Goal: Book appointment/travel/reservation

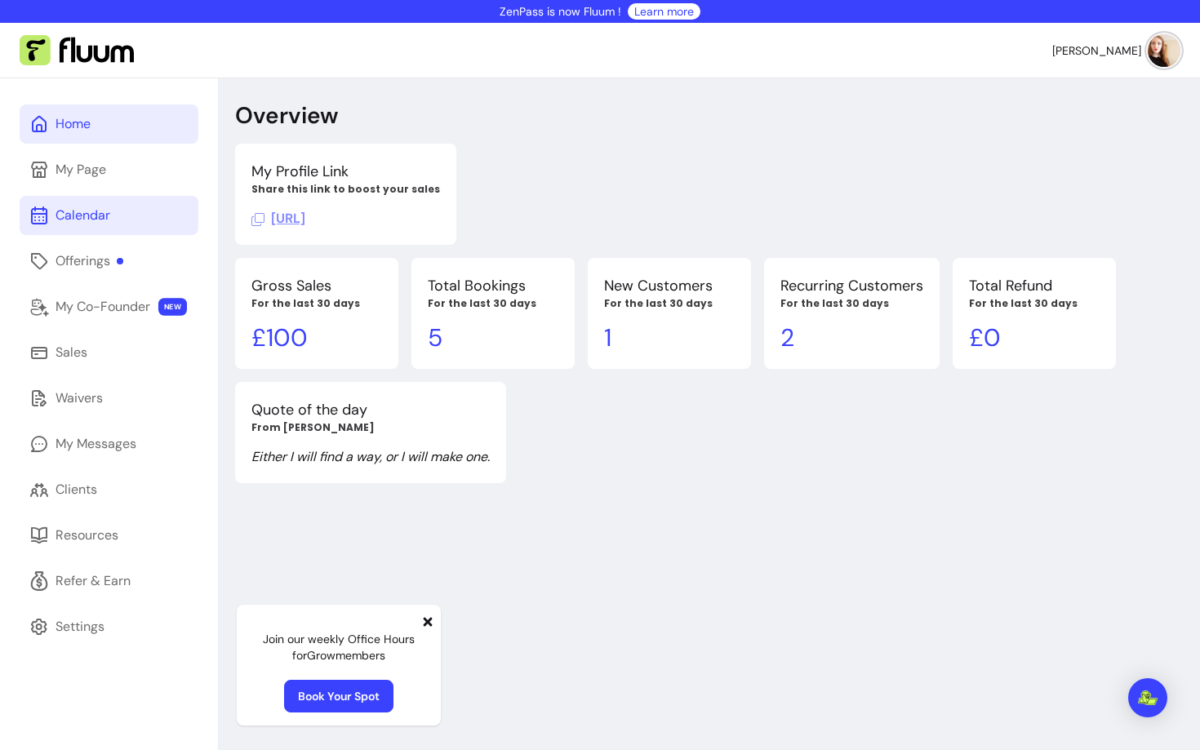
click at [100, 220] on div "Calendar" at bounding box center [82, 216] width 55 height 20
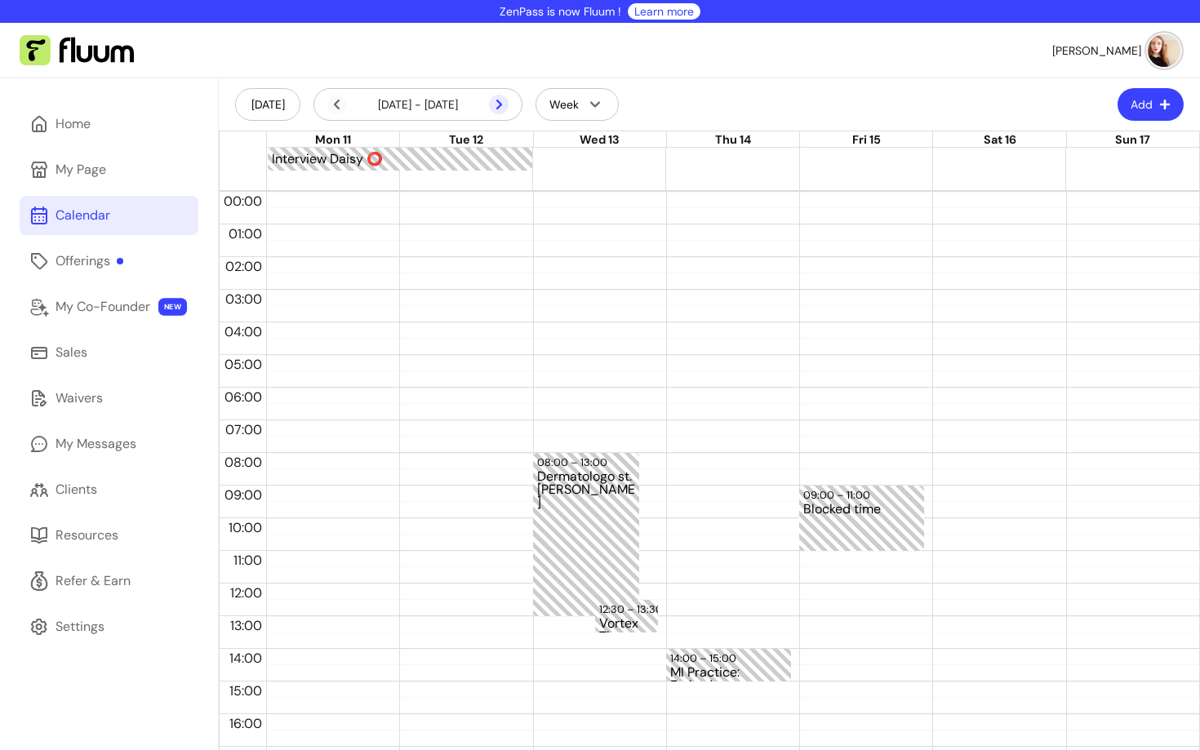
click at [506, 100] on icon at bounding box center [499, 105] width 20 height 20
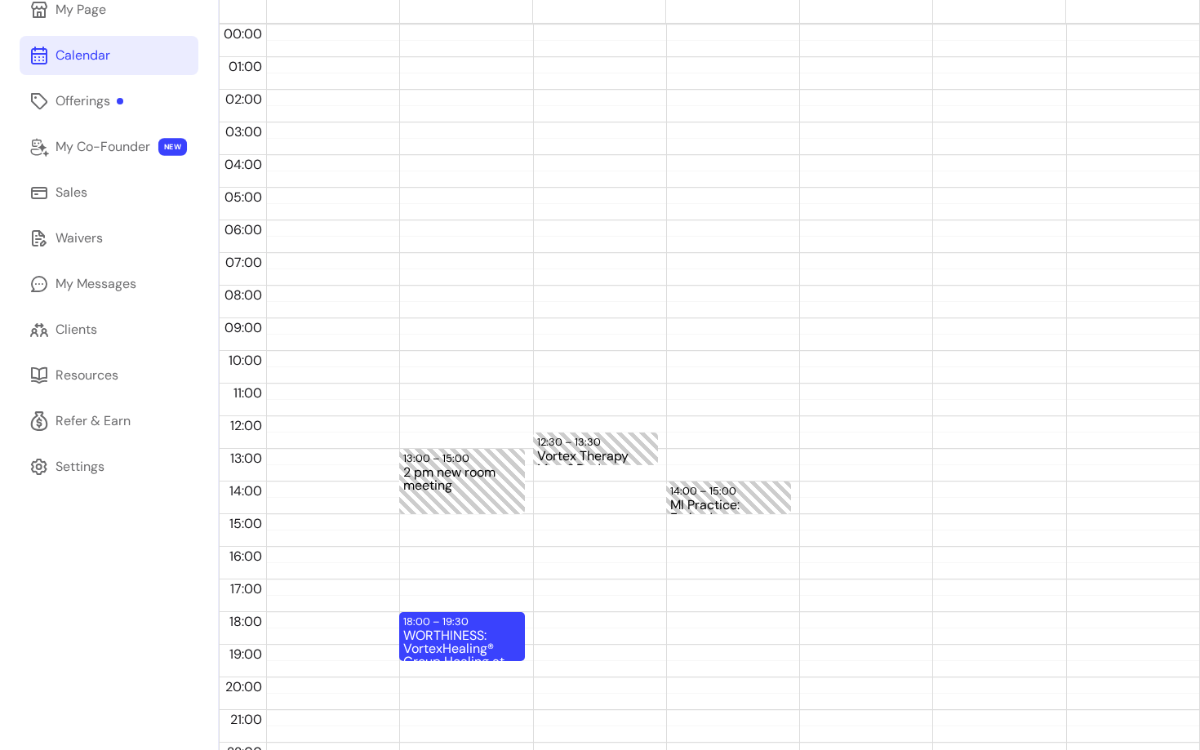
scroll to position [218, 0]
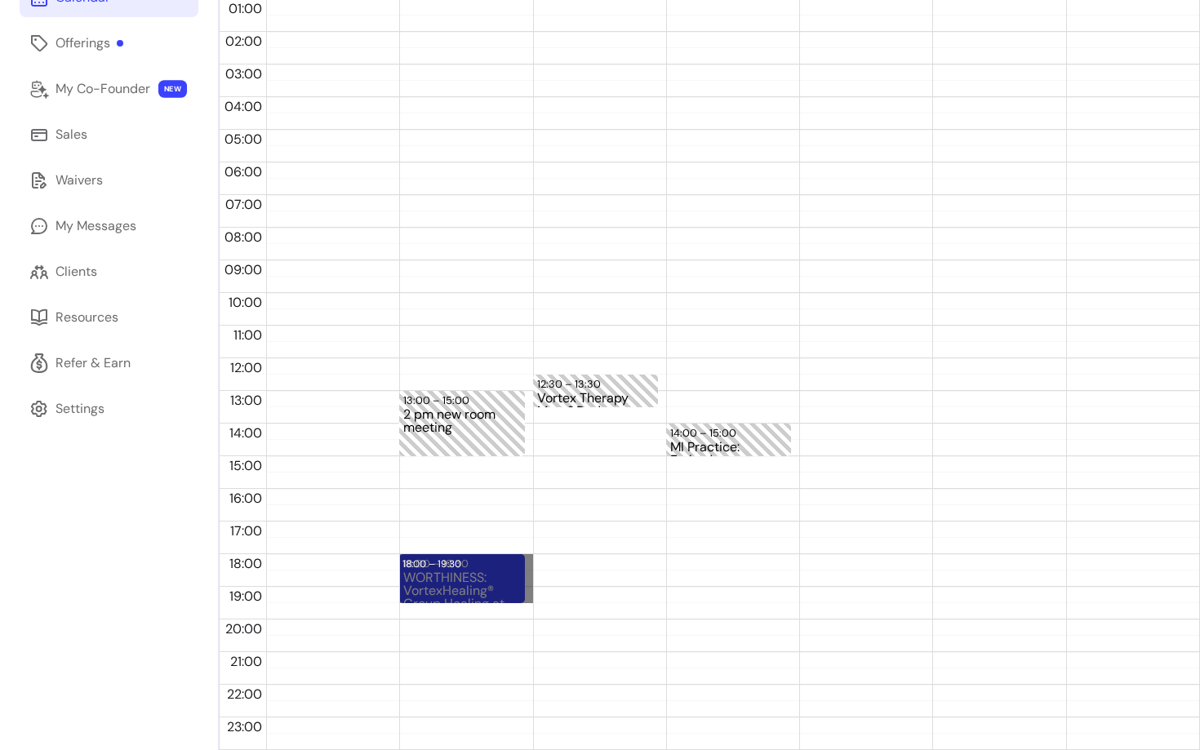
drag, startPoint x: 529, startPoint y: 555, endPoint x: 526, endPoint y: 596, distance: 41.7
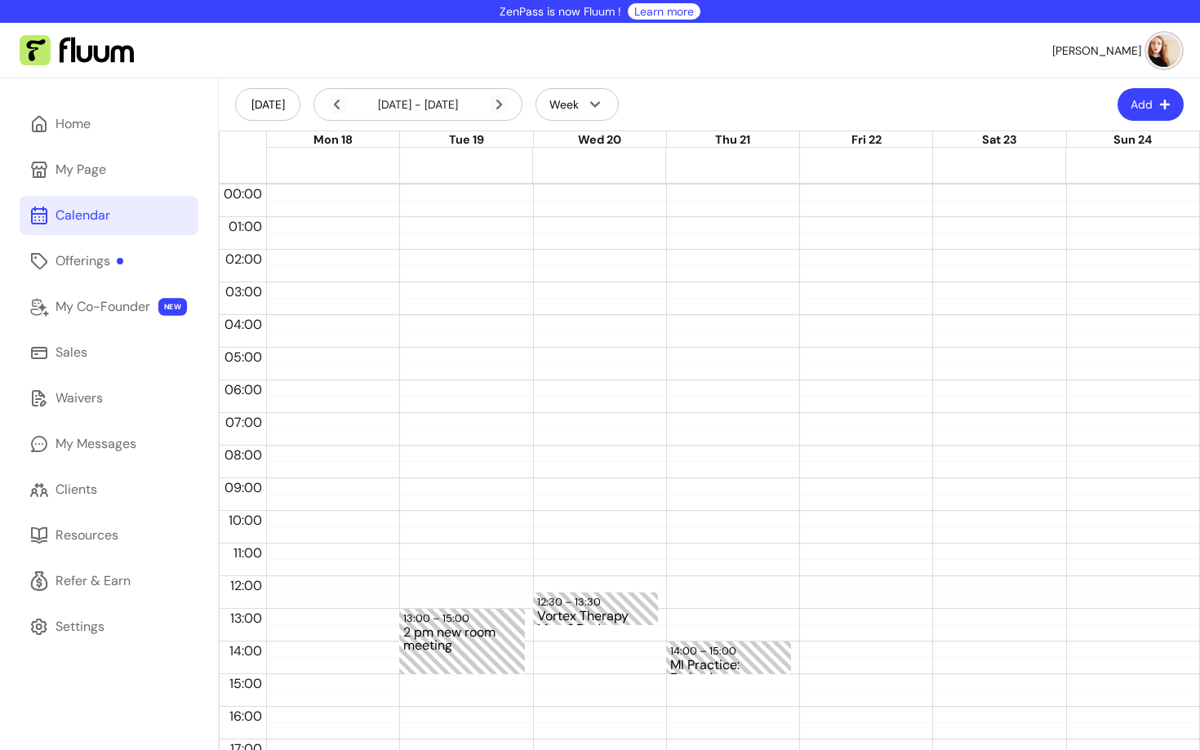
scroll to position [0, 0]
click at [88, 268] on div "Offerings" at bounding box center [89, 261] width 68 height 20
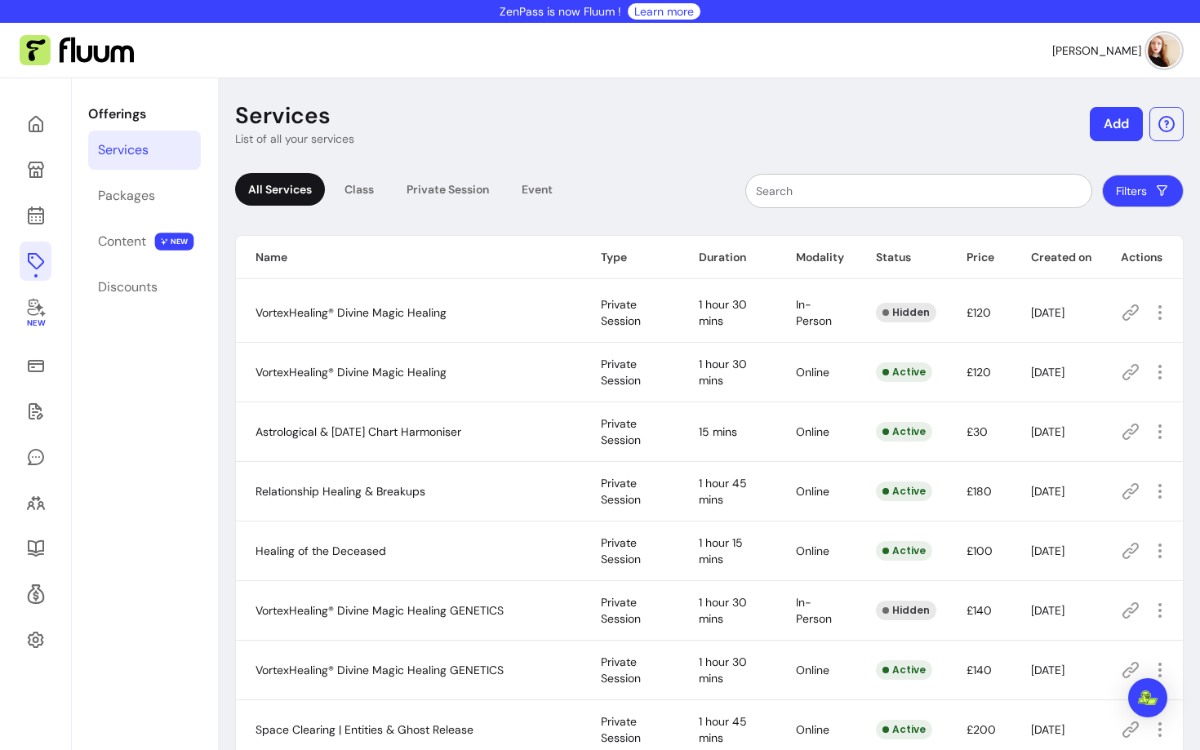
click at [1123, 368] on icon at bounding box center [1130, 372] width 20 height 20
click at [43, 229] on link at bounding box center [36, 215] width 32 height 39
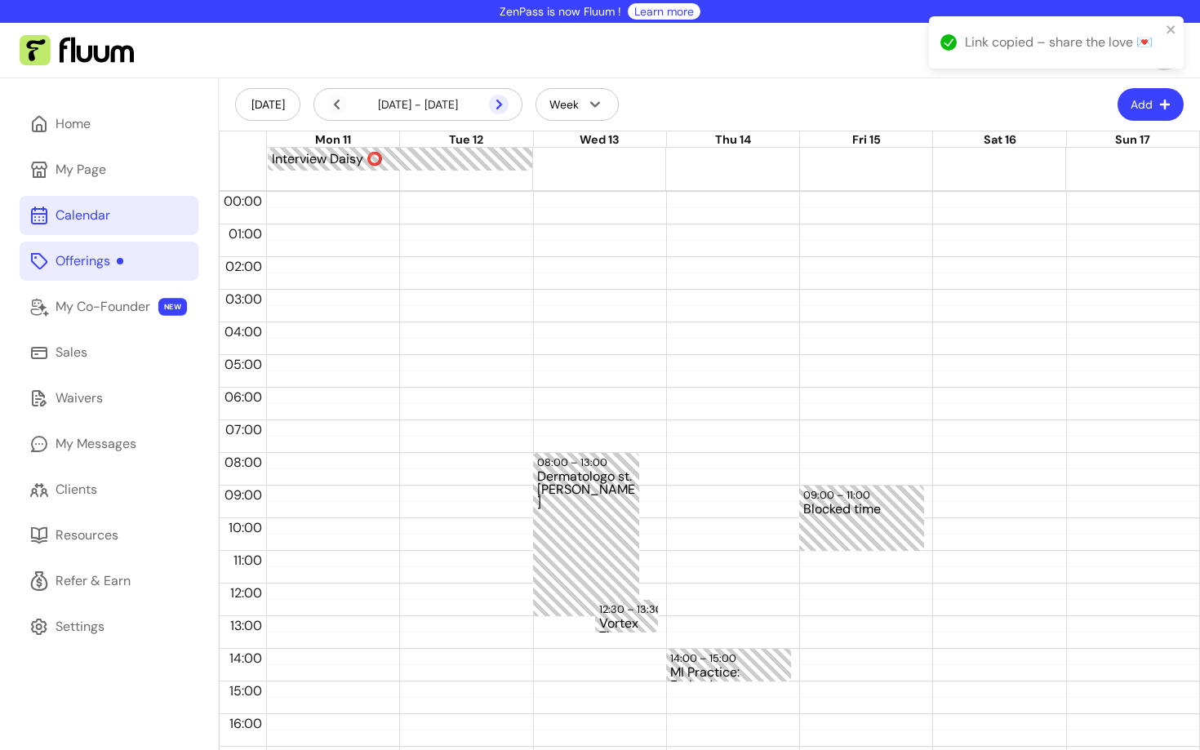
click at [499, 96] on icon at bounding box center [499, 105] width 20 height 20
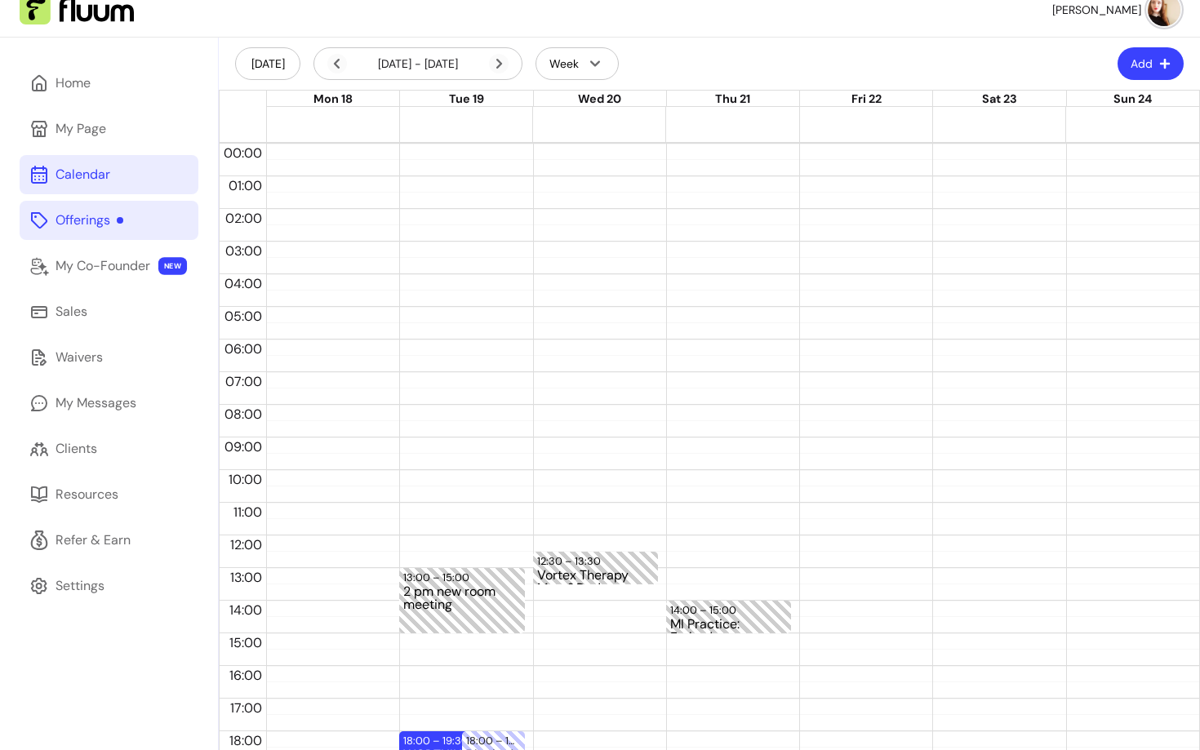
scroll to position [40, 0]
click at [504, 62] on icon at bounding box center [499, 65] width 20 height 20
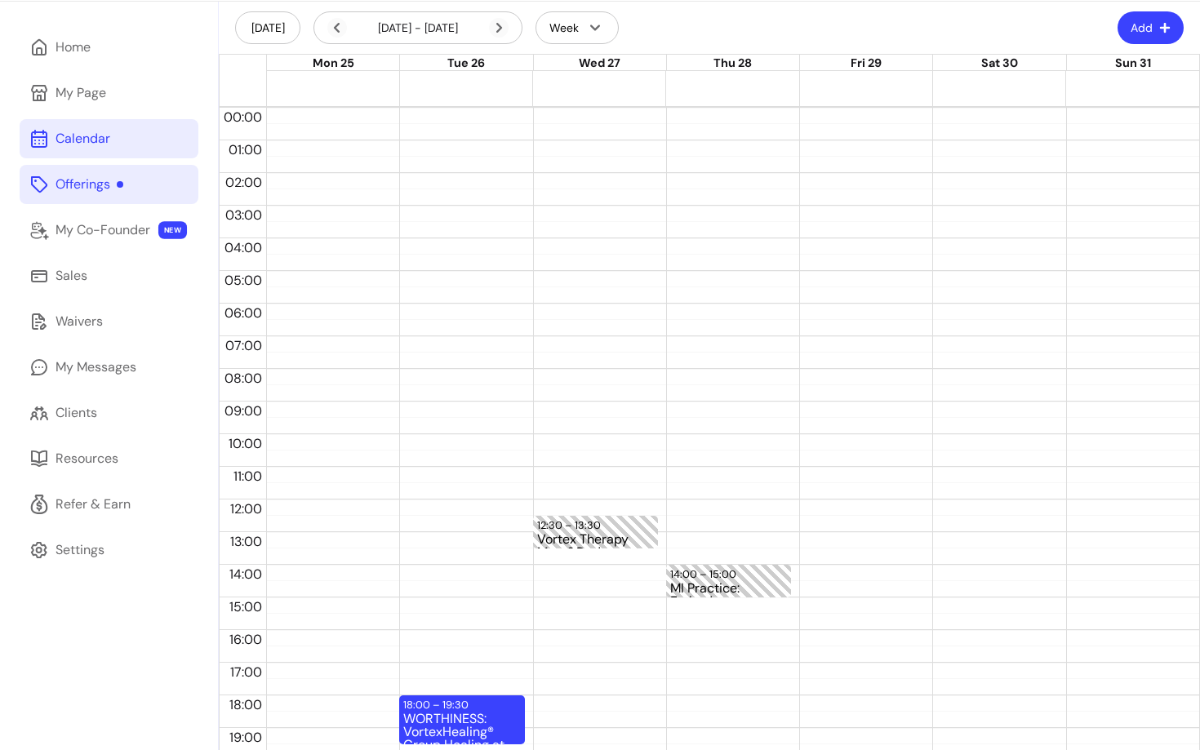
scroll to position [218, 0]
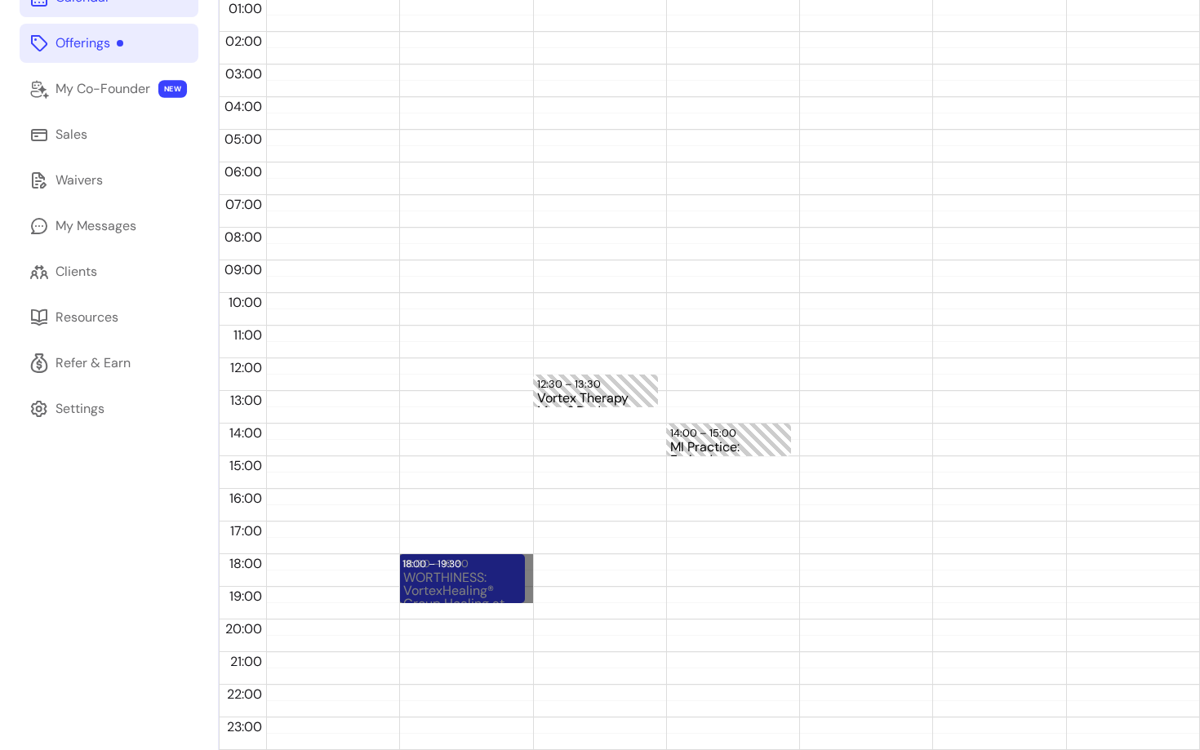
drag, startPoint x: 532, startPoint y: 556, endPoint x: 530, endPoint y: 599, distance: 43.3
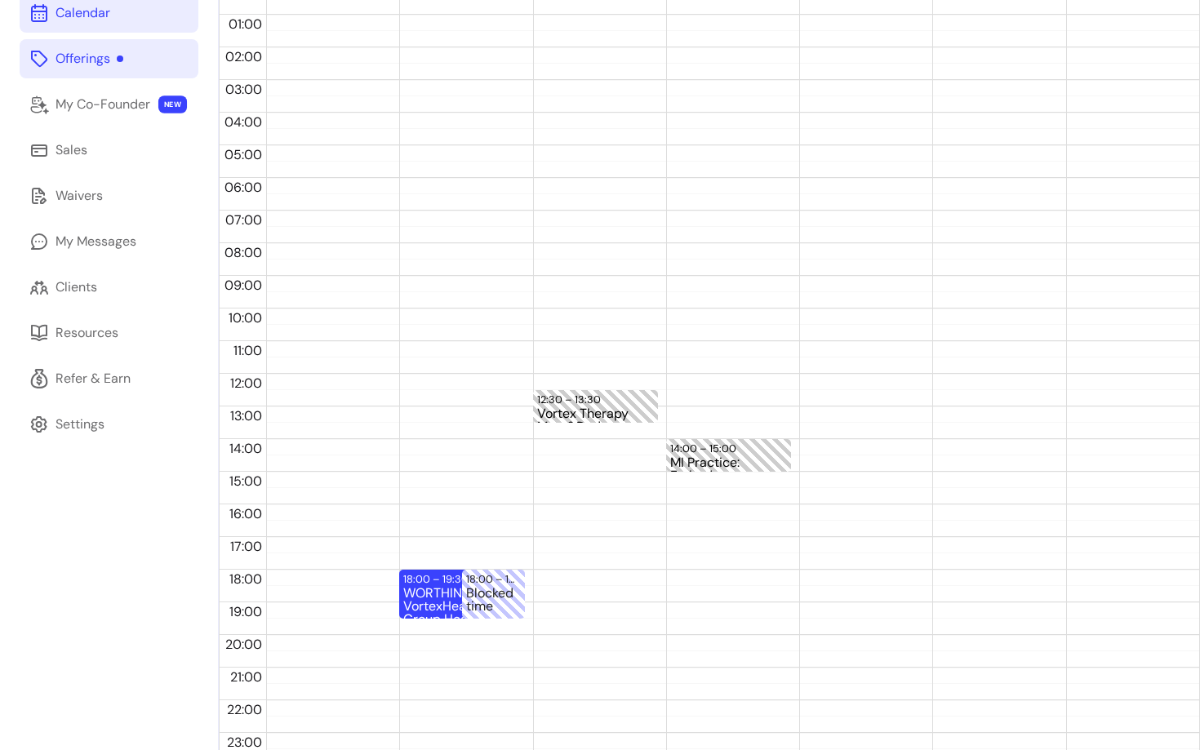
scroll to position [0, 0]
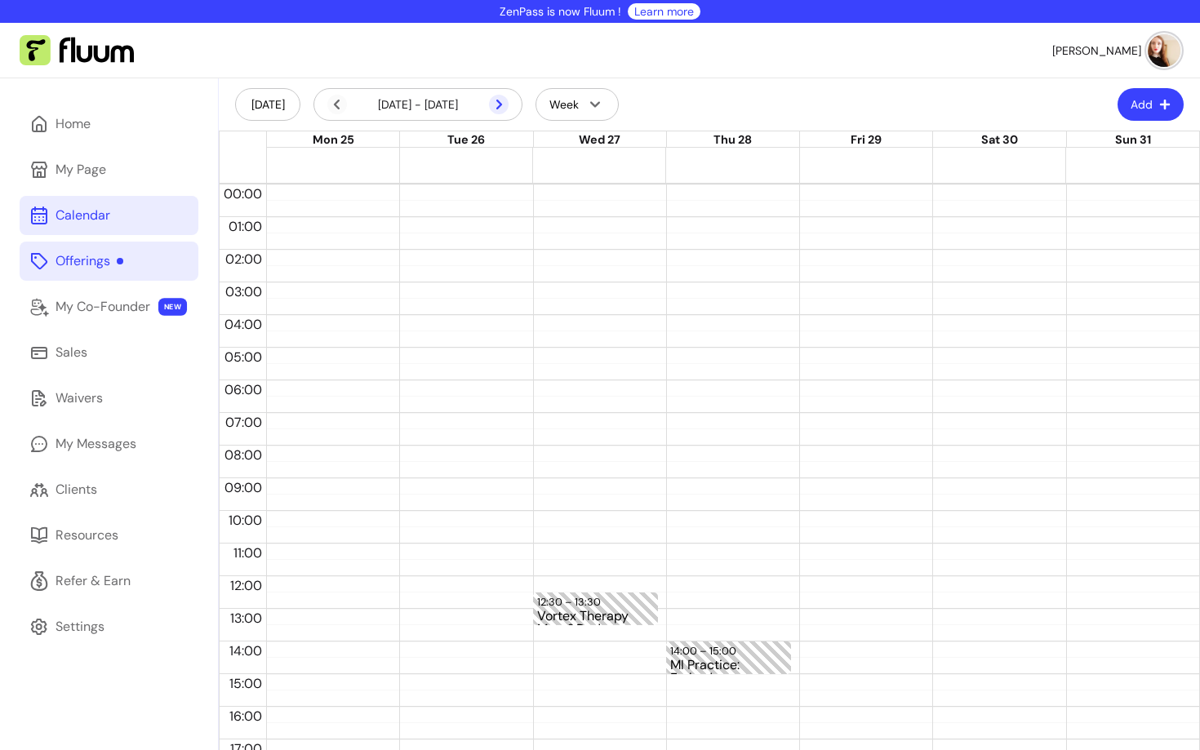
click at [498, 95] on icon at bounding box center [499, 105] width 20 height 20
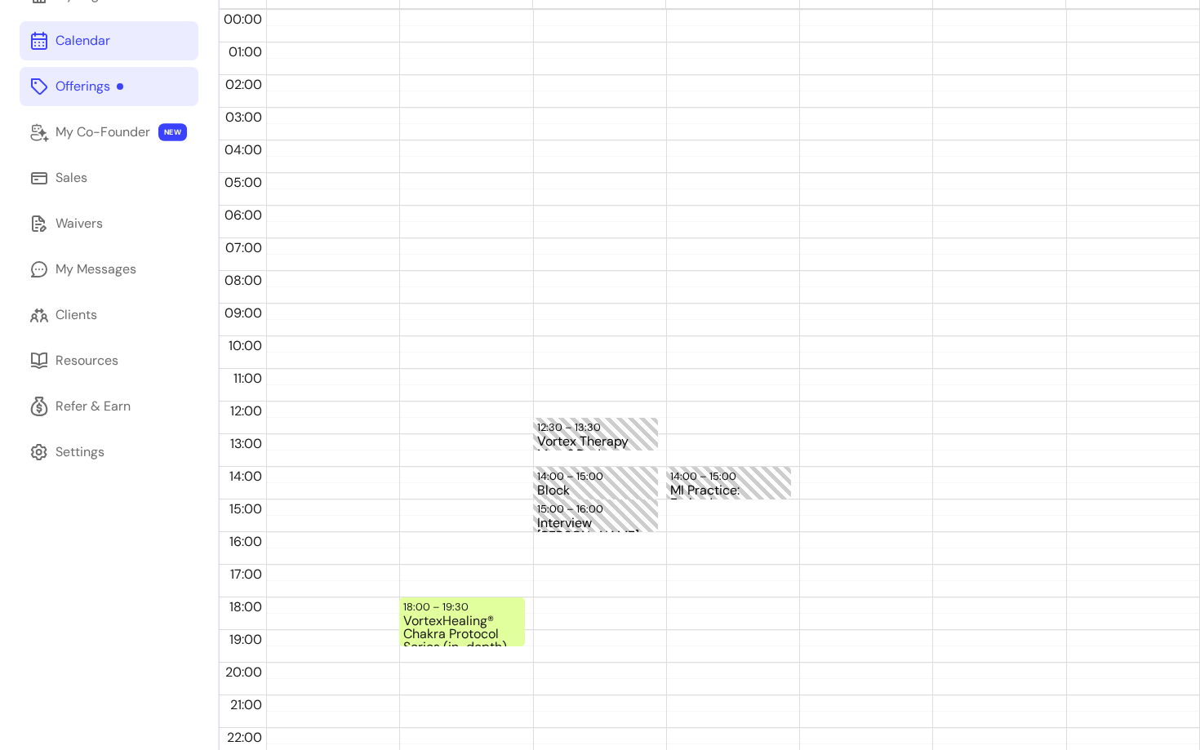
scroll to position [218, 0]
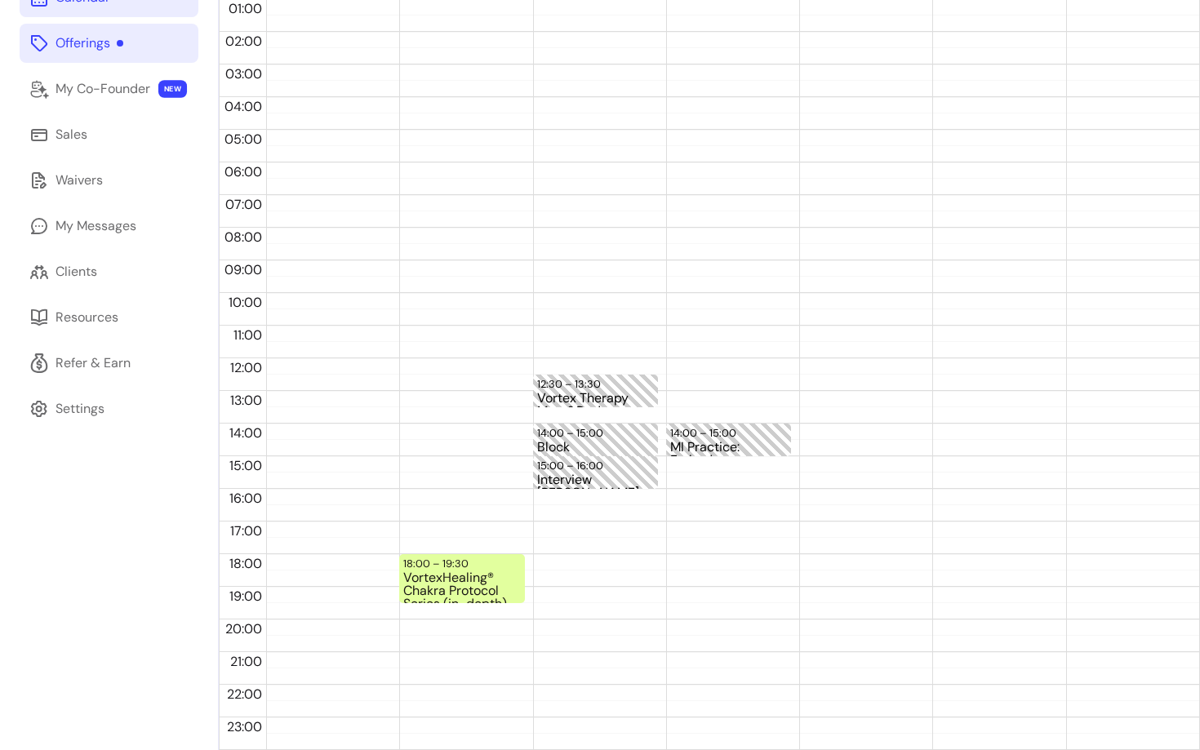
click at [530, 555] on div at bounding box center [466, 562] width 132 height 16
click at [450, 590] on div "VortexHealing® Chakra Protocol Series (in-depth)" at bounding box center [461, 586] width 117 height 30
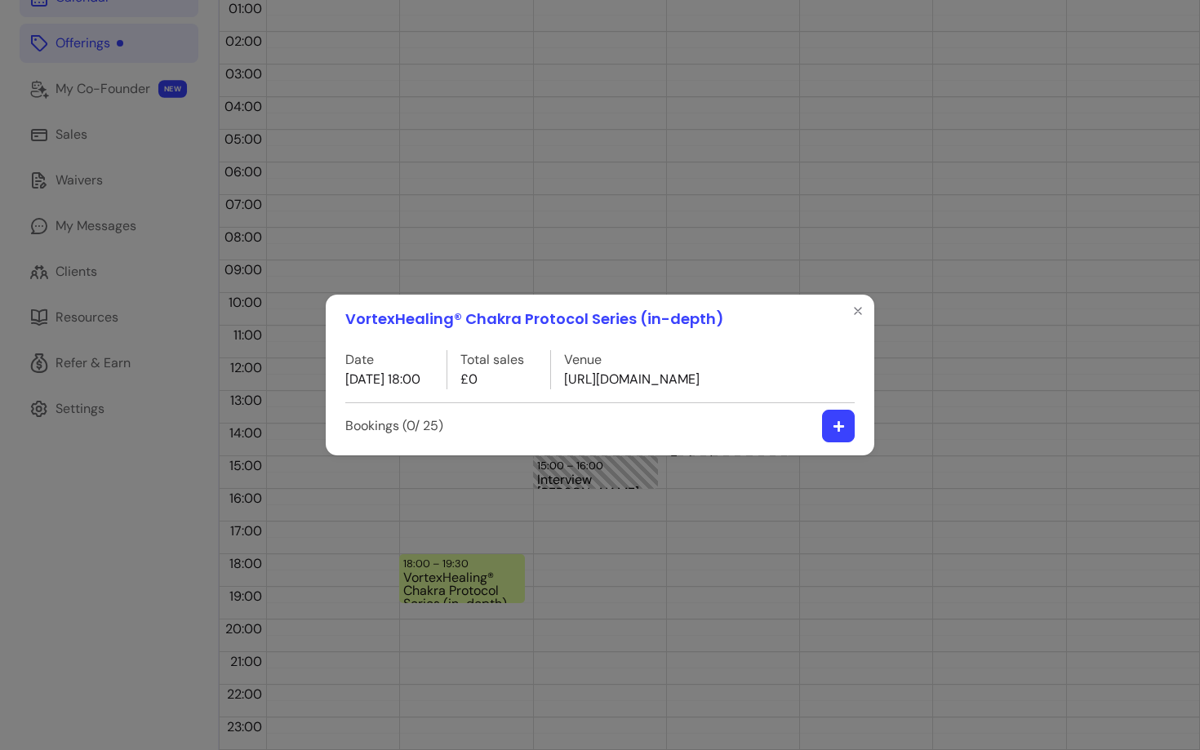
click at [558, 559] on div "VortexHealing® Chakra Protocol Series (in-depth) Date [DATE] 18:00 Total sales …" at bounding box center [600, 375] width 1200 height 750
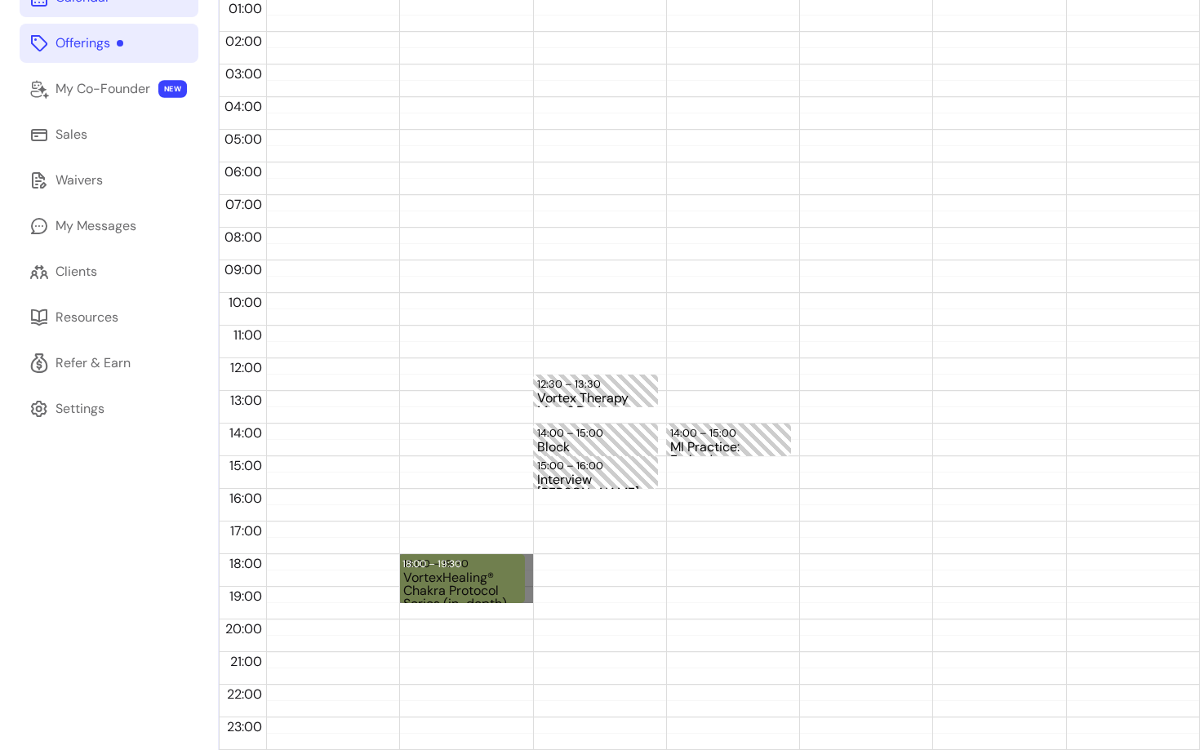
drag, startPoint x: 526, startPoint y: 553, endPoint x: 525, endPoint y: 595, distance: 41.6
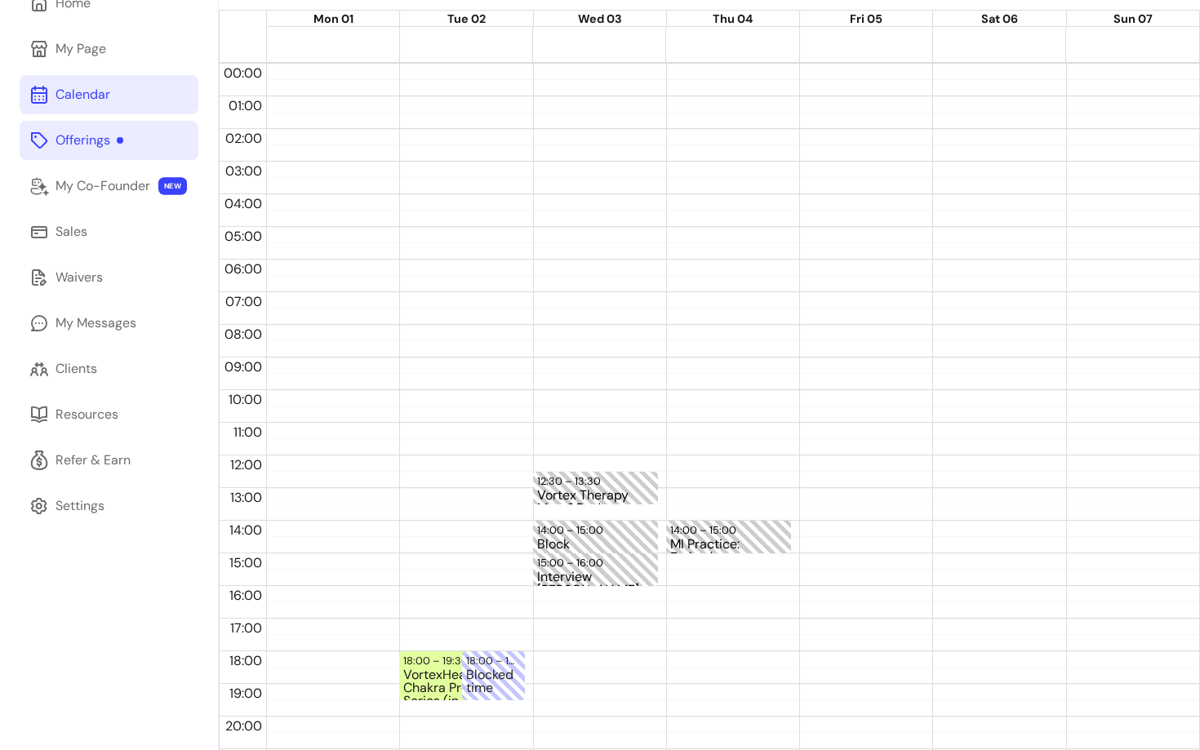
scroll to position [14, 0]
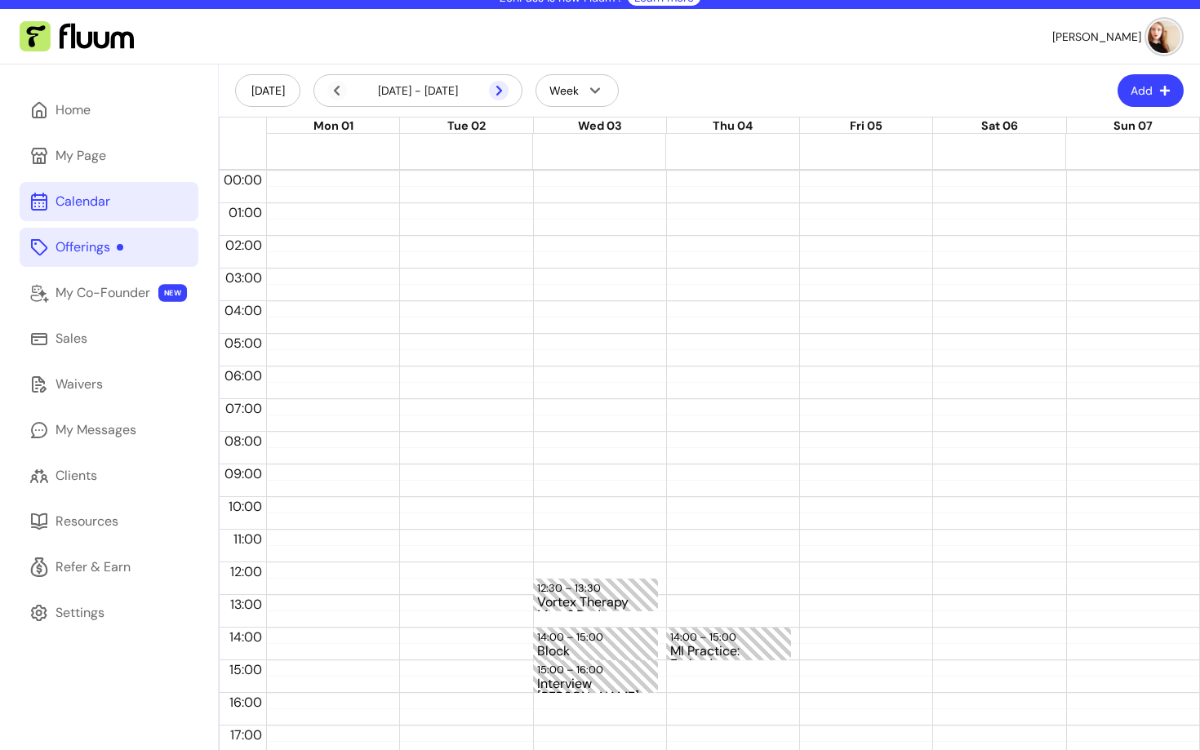
click at [506, 86] on icon at bounding box center [499, 91] width 20 height 20
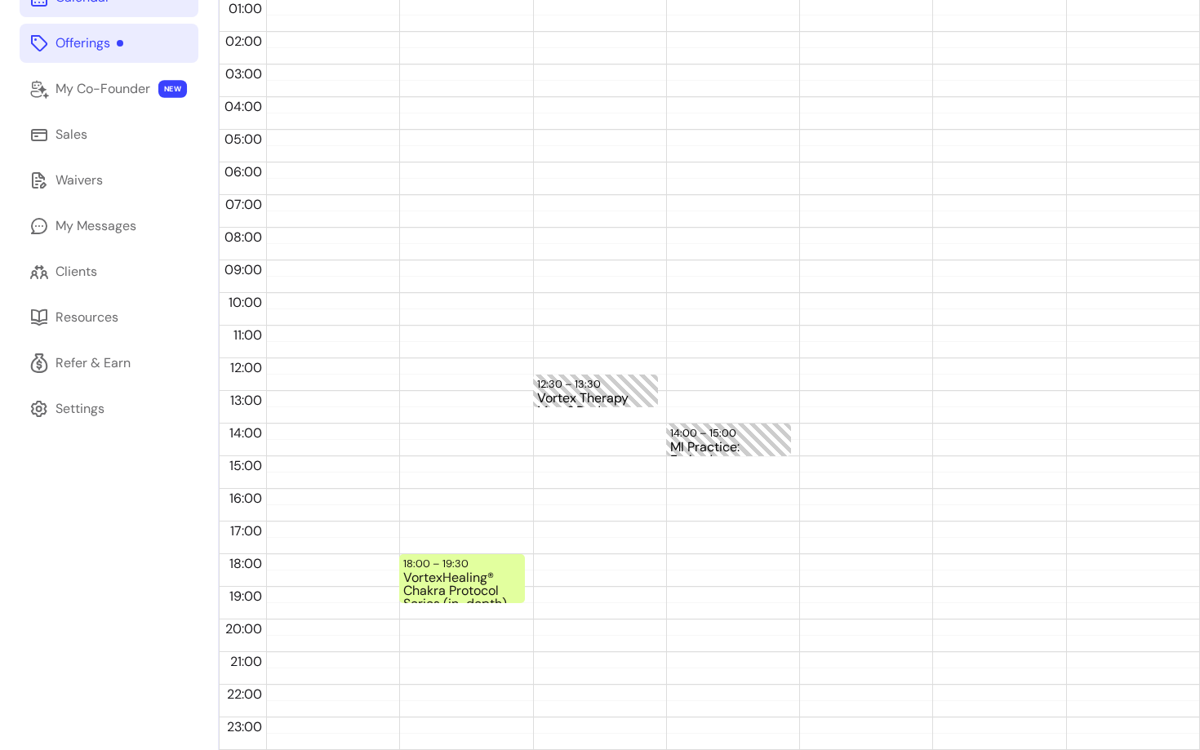
scroll to position [214, 0]
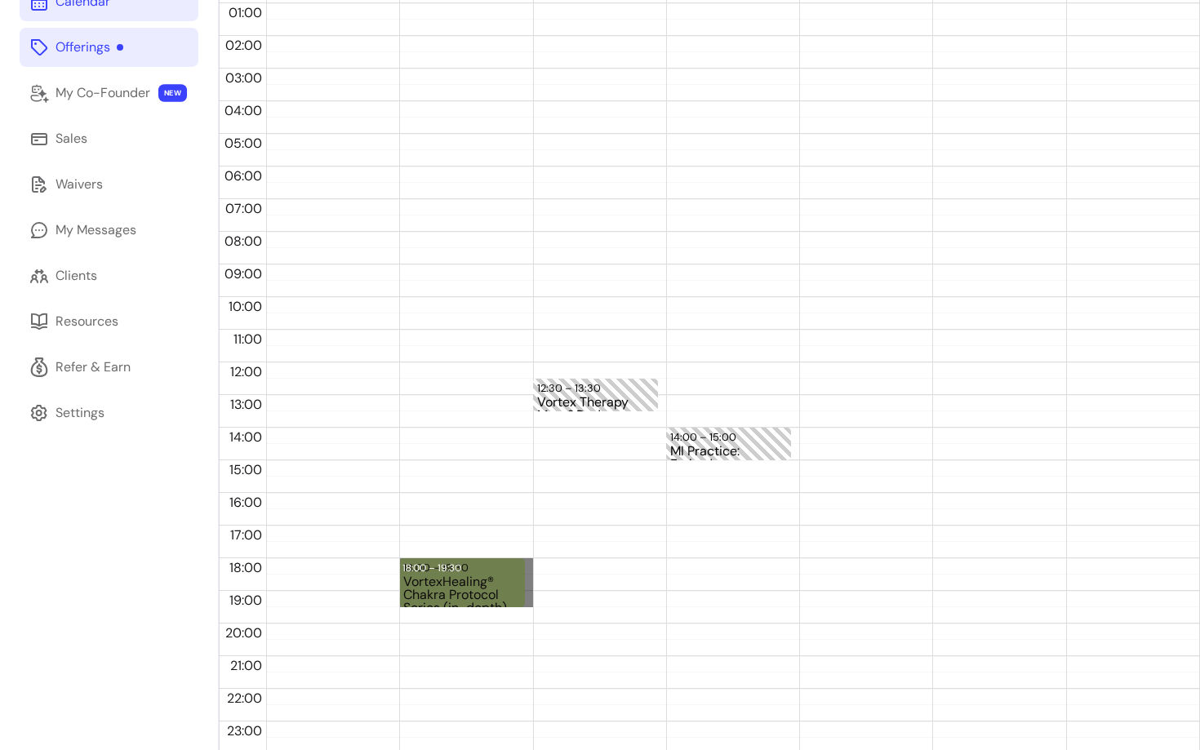
drag, startPoint x: 532, startPoint y: 558, endPoint x: 531, endPoint y: 596, distance: 37.5
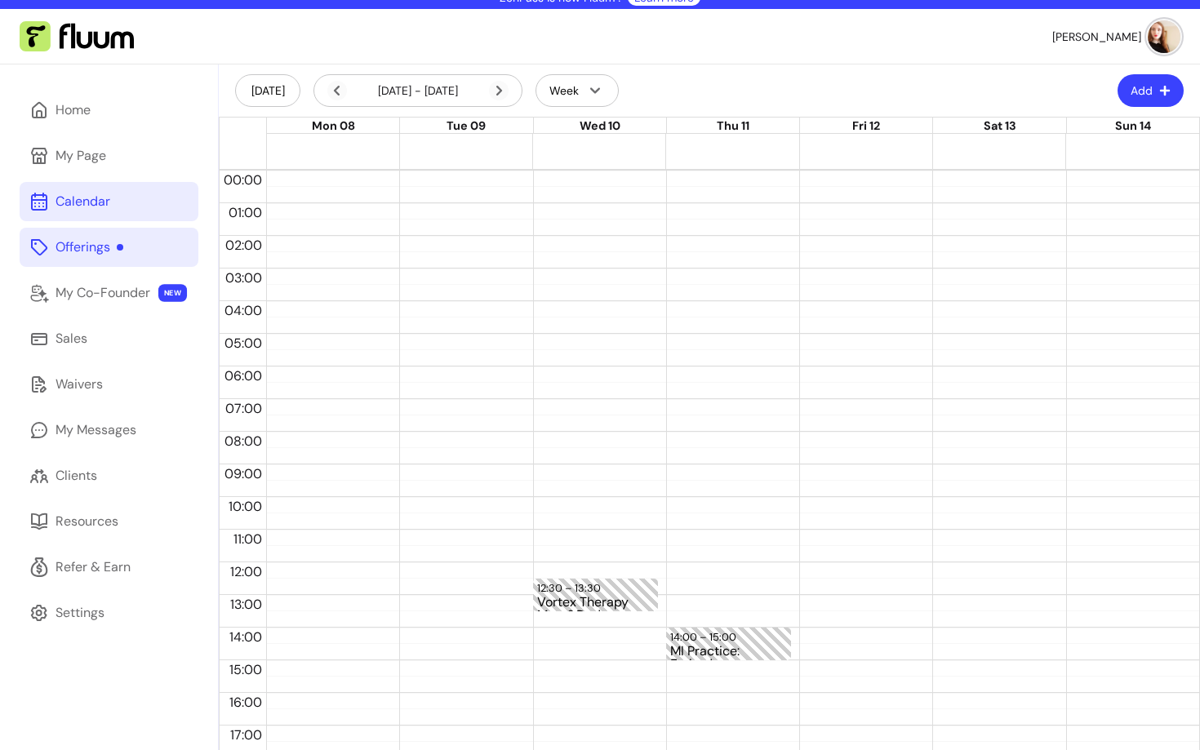
scroll to position [12, 0]
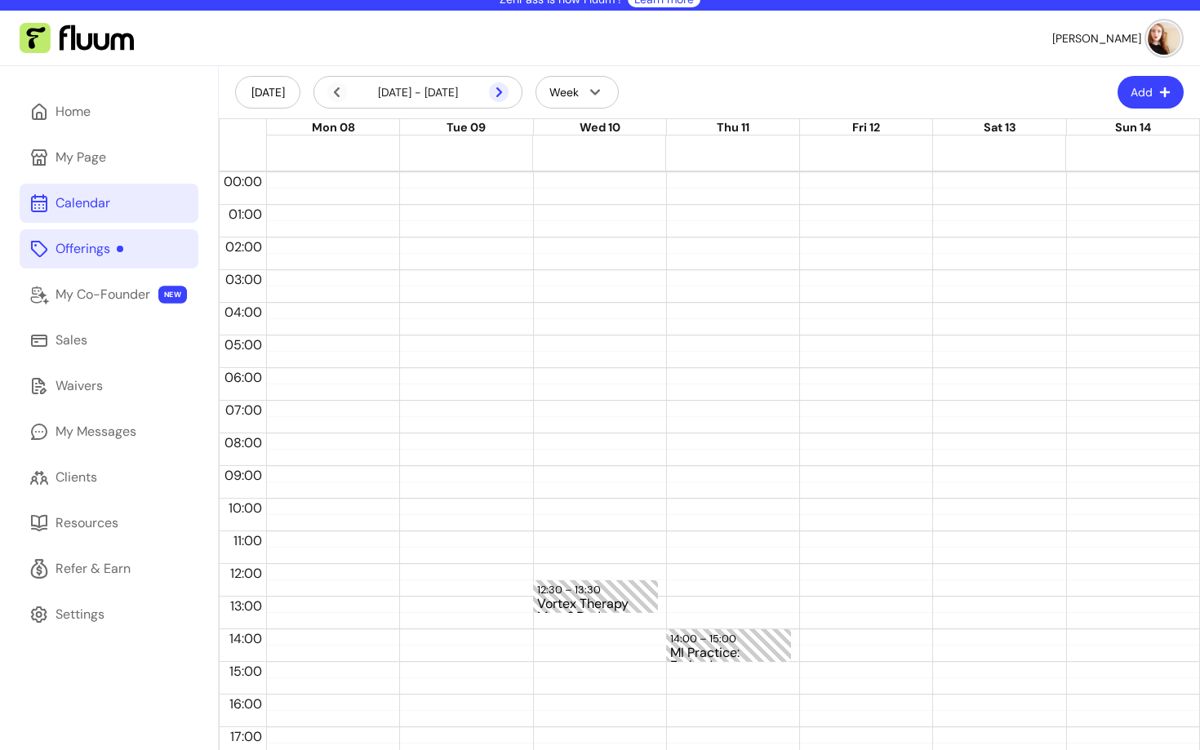
click at [505, 94] on icon at bounding box center [499, 92] width 20 height 20
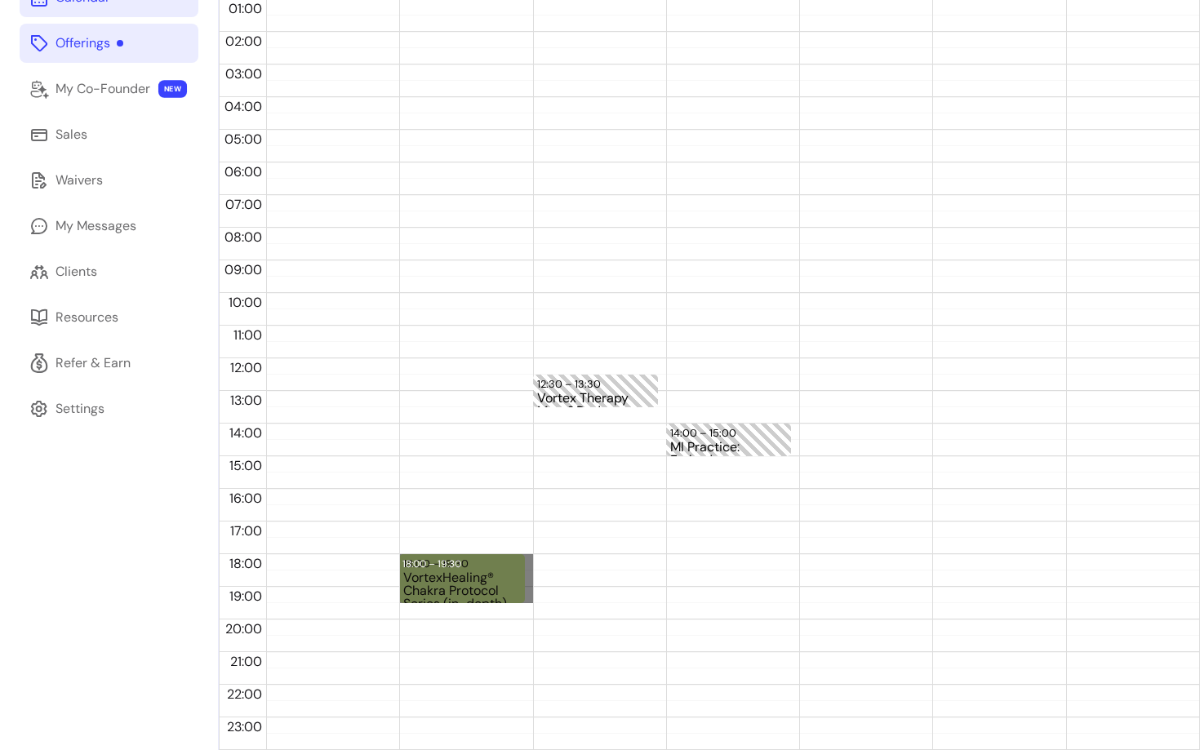
drag, startPoint x: 530, startPoint y: 554, endPoint x: 530, endPoint y: 600, distance: 45.7
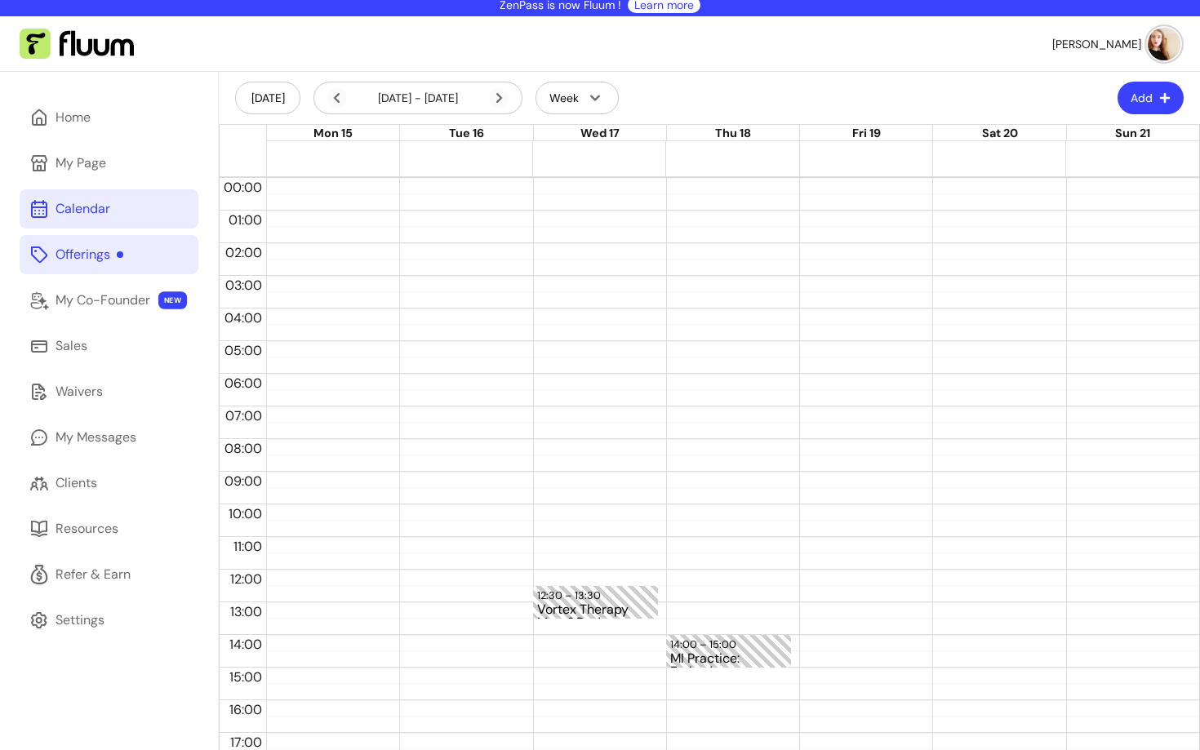
scroll to position [0, 0]
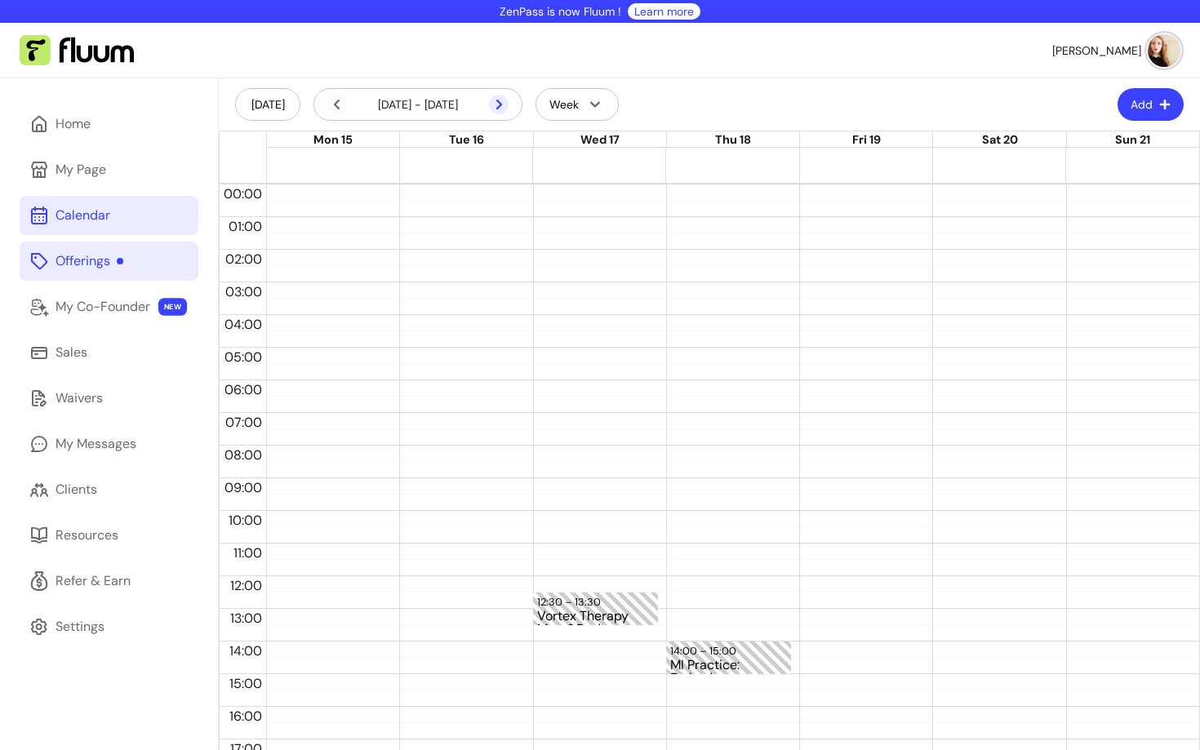
click at [498, 103] on icon at bounding box center [499, 105] width 20 height 20
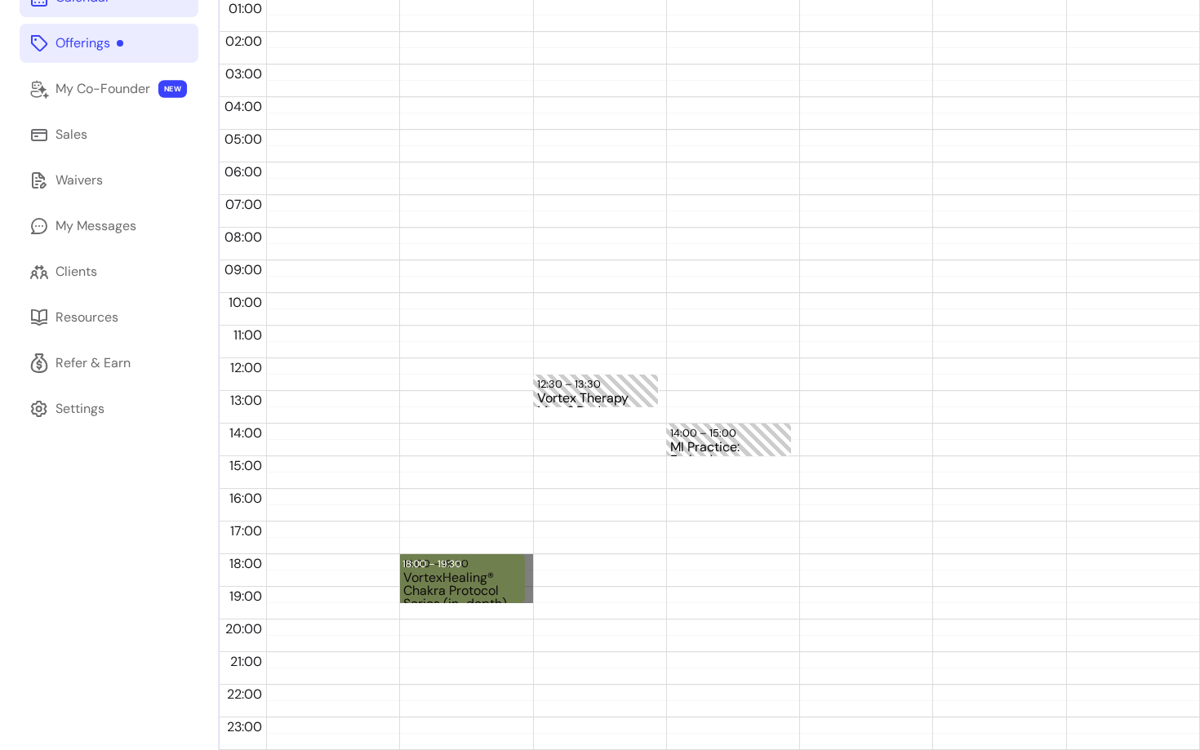
drag, startPoint x: 529, startPoint y: 556, endPoint x: 530, endPoint y: 596, distance: 40.0
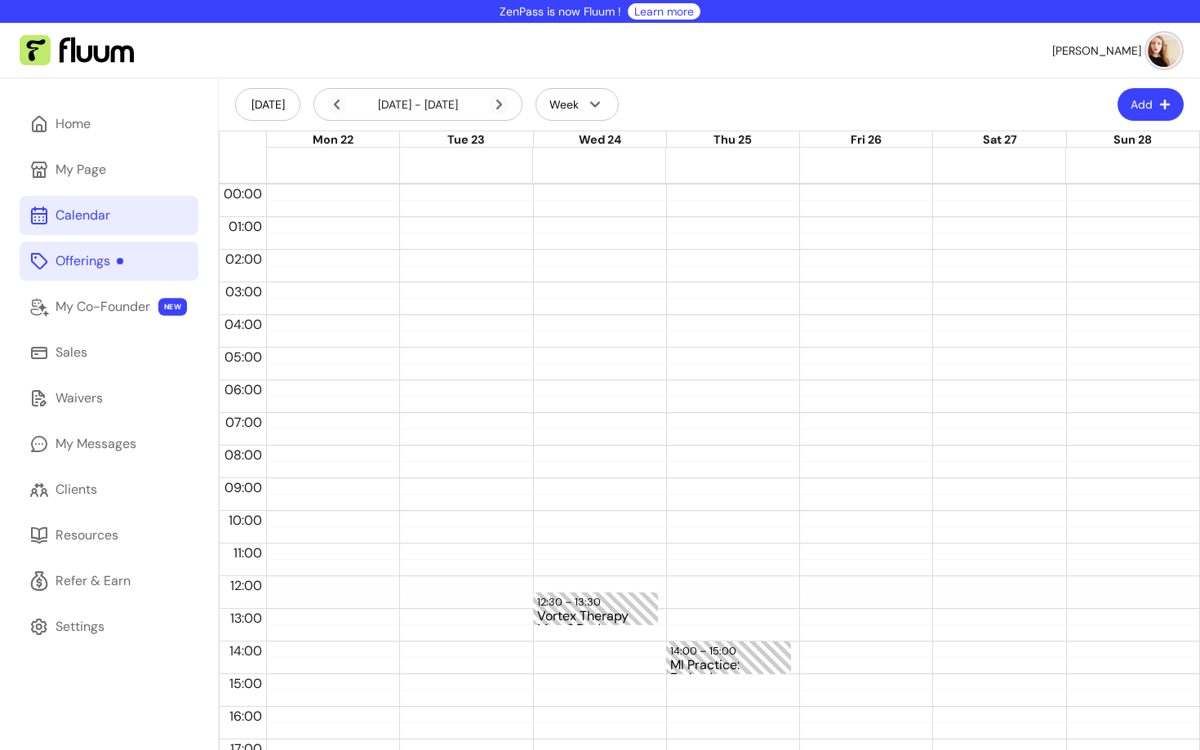
click at [110, 273] on link "Offerings" at bounding box center [109, 261] width 179 height 39
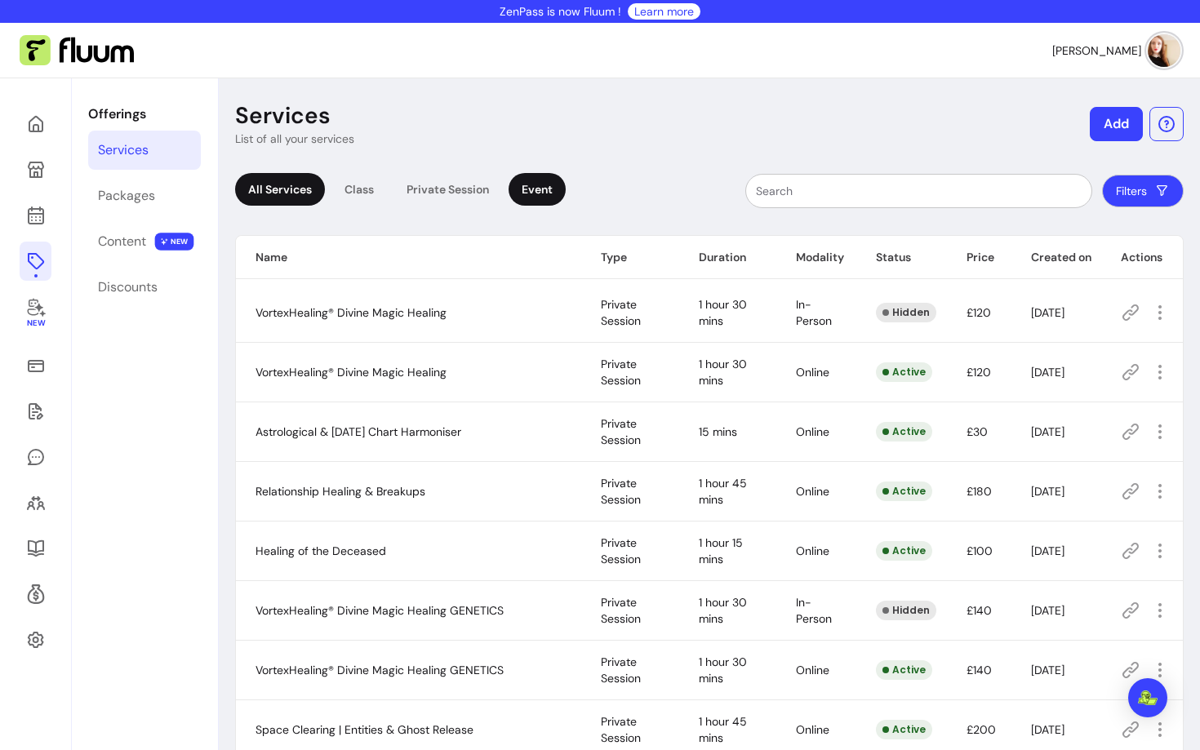
click at [555, 182] on div "Event" at bounding box center [536, 189] width 57 height 33
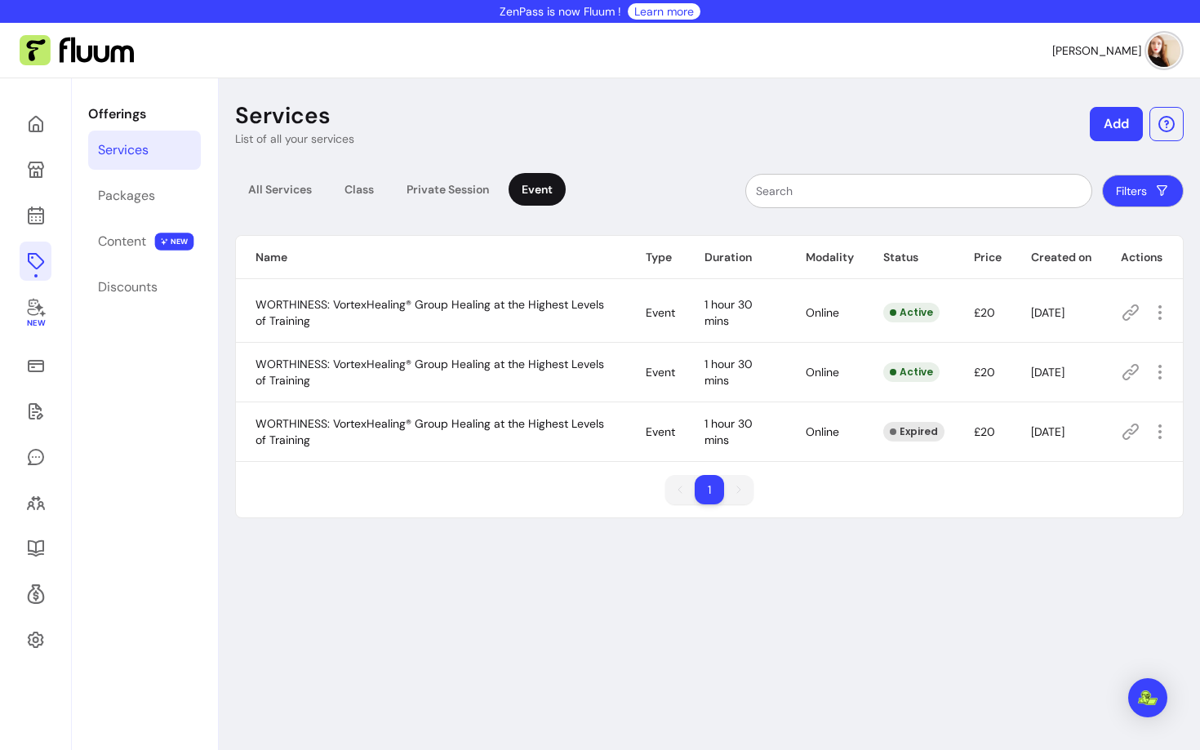
click at [1121, 315] on icon at bounding box center [1130, 313] width 20 height 20
click at [30, 220] on icon at bounding box center [36, 216] width 20 height 20
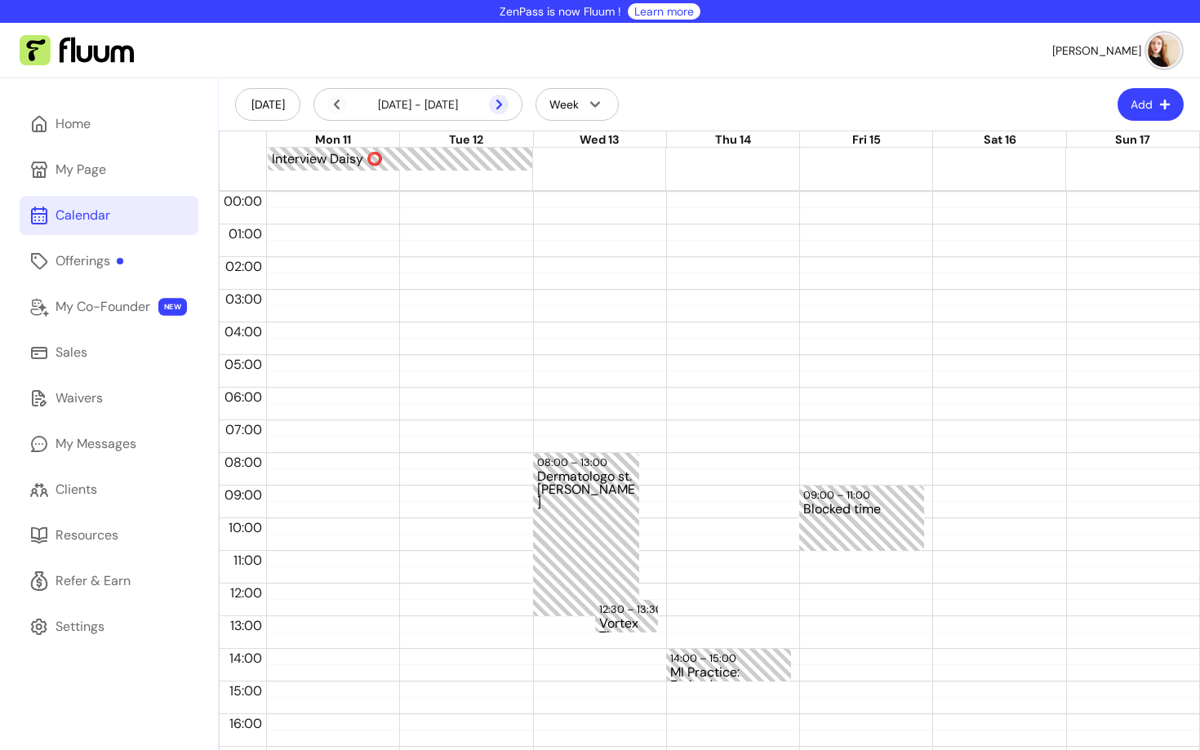
click at [499, 95] on icon at bounding box center [499, 105] width 20 height 20
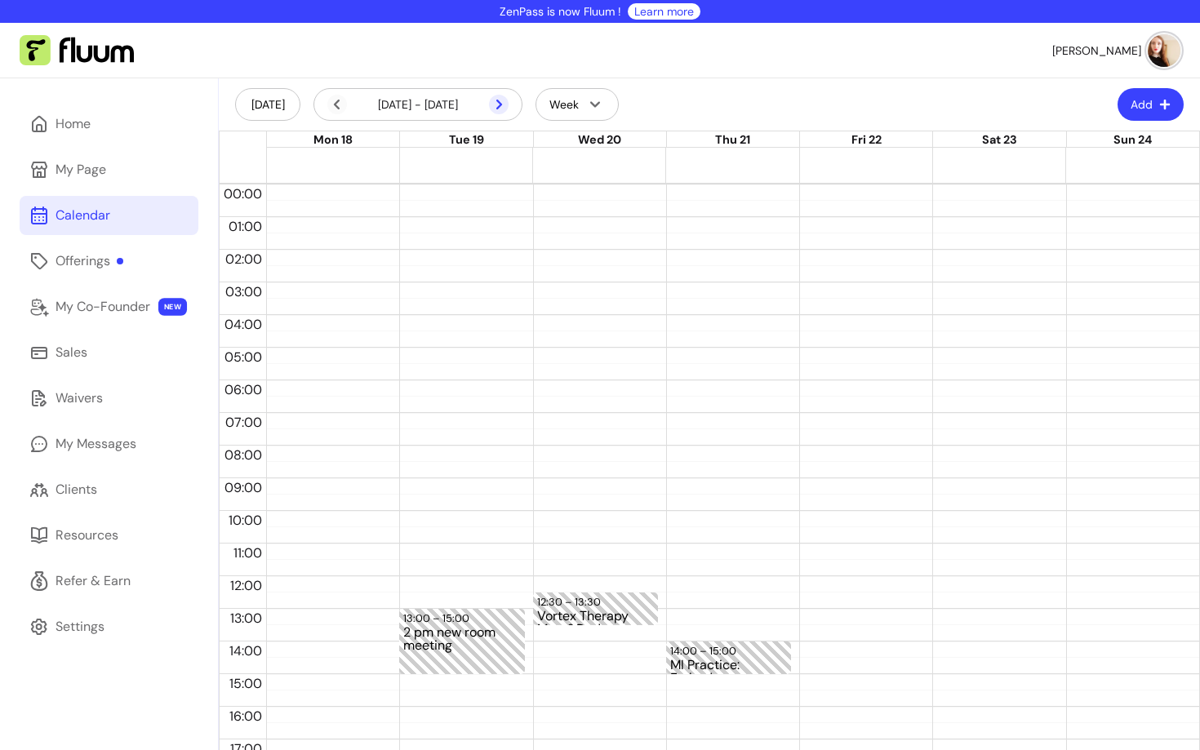
click at [499, 95] on icon at bounding box center [499, 105] width 20 height 20
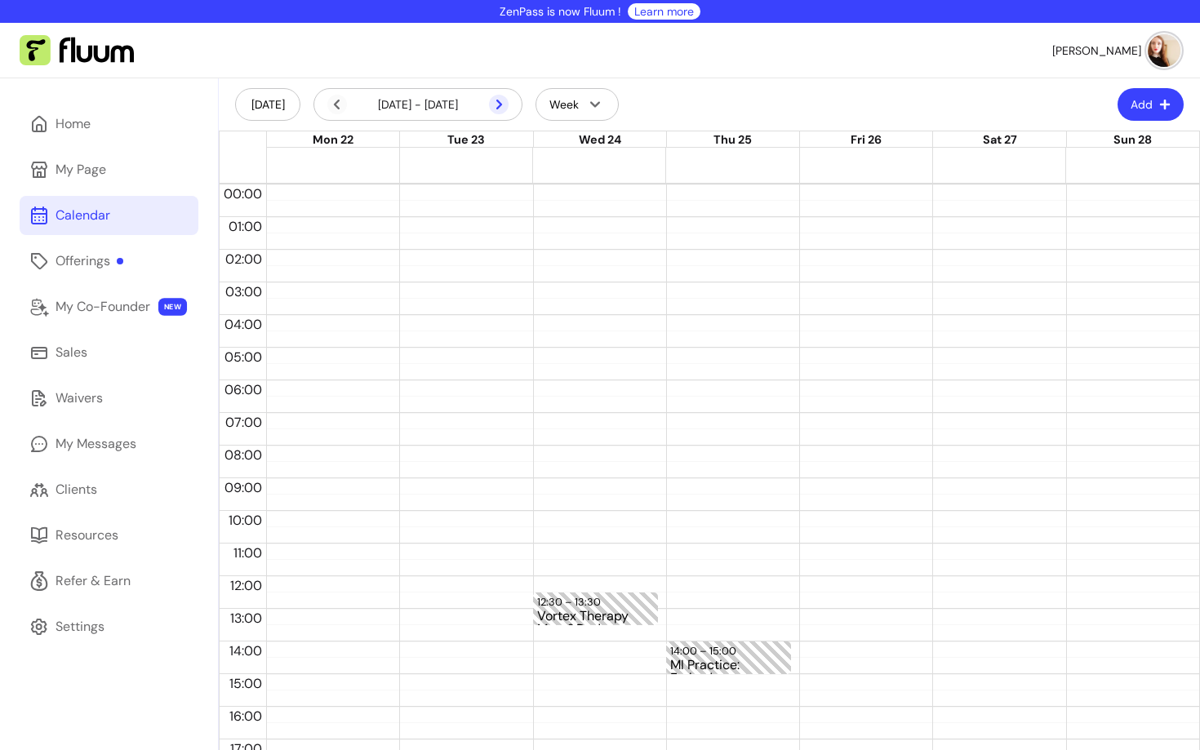
click at [499, 95] on icon at bounding box center [499, 105] width 20 height 20
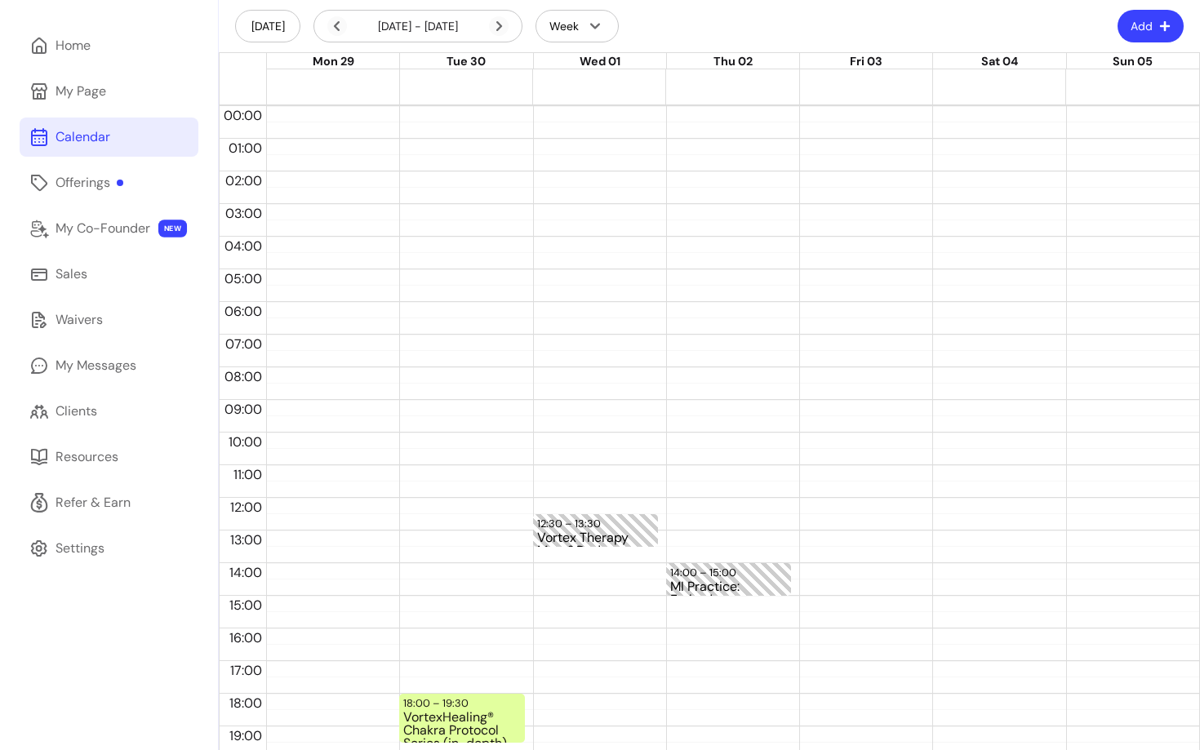
scroll to position [218, 0]
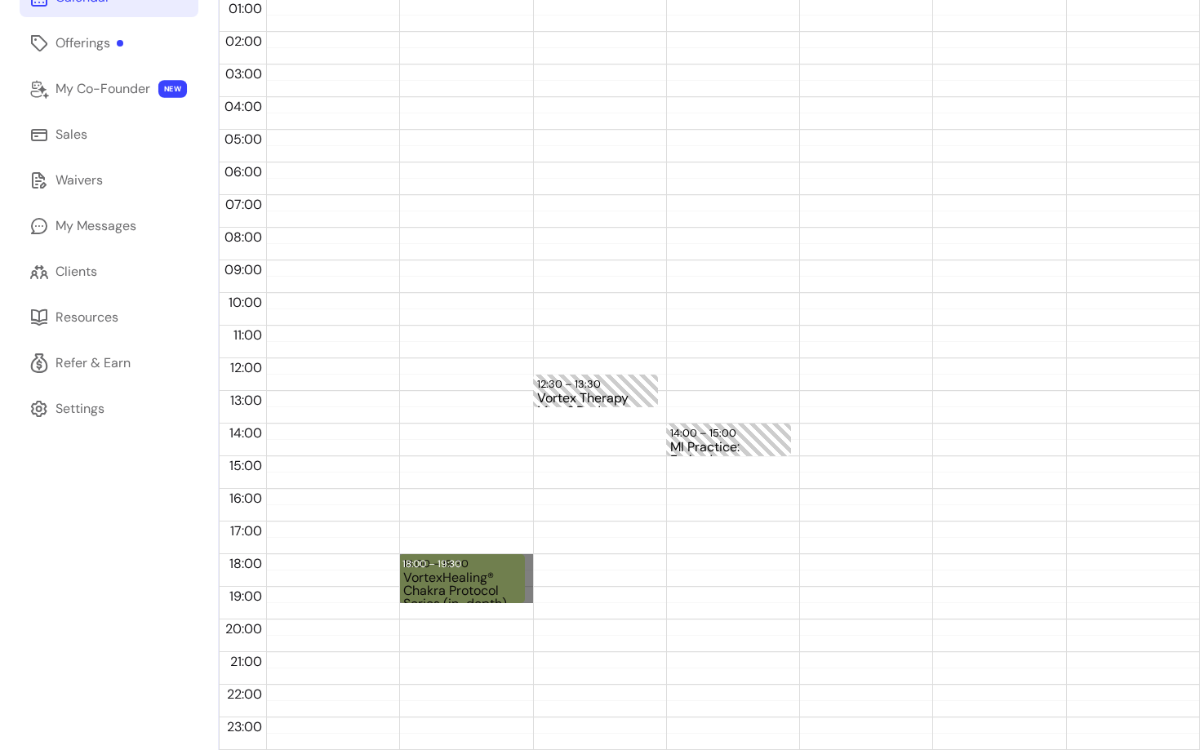
drag, startPoint x: 529, startPoint y: 554, endPoint x: 525, endPoint y: 601, distance: 46.7
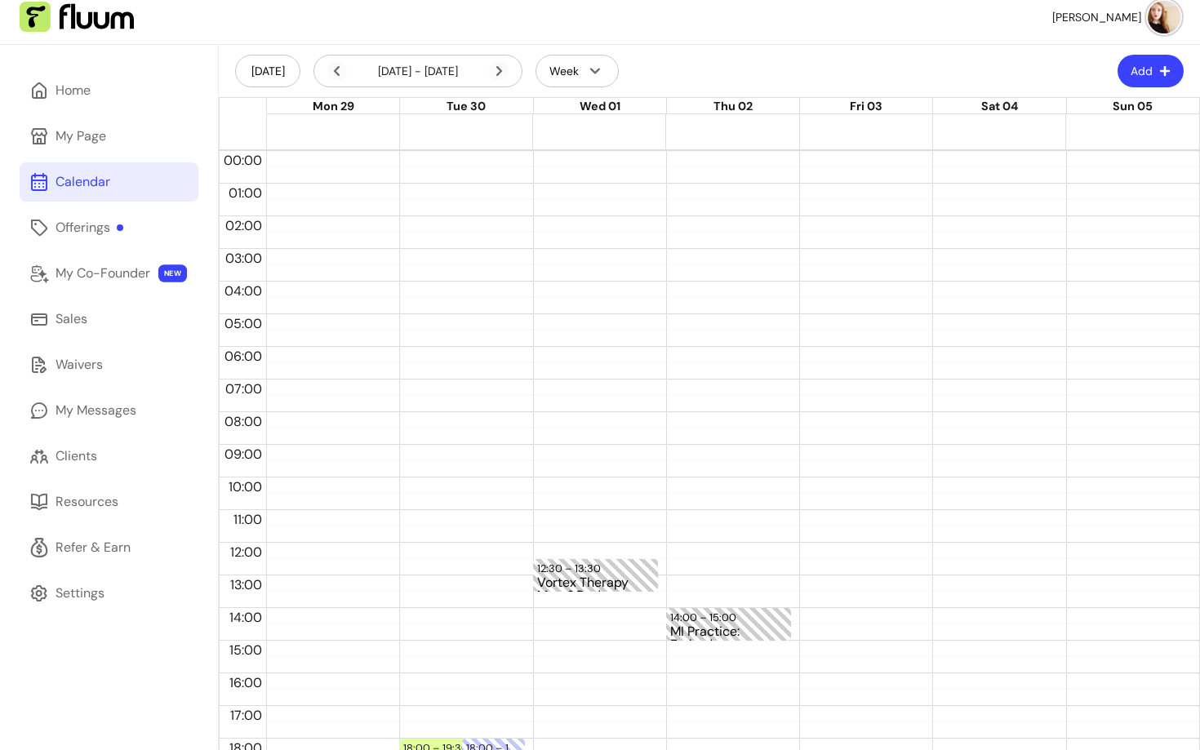
scroll to position [0, 0]
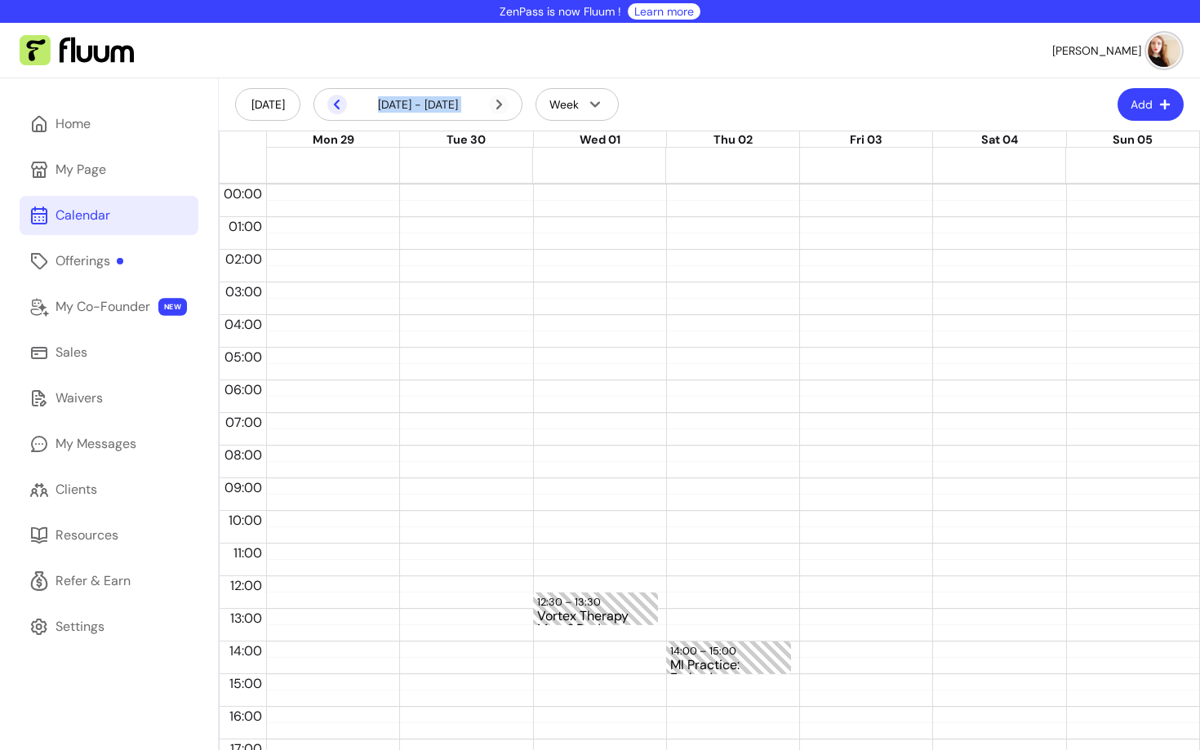
click at [340, 99] on icon at bounding box center [337, 105] width 20 height 20
click at [502, 102] on icon at bounding box center [499, 105] width 20 height 20
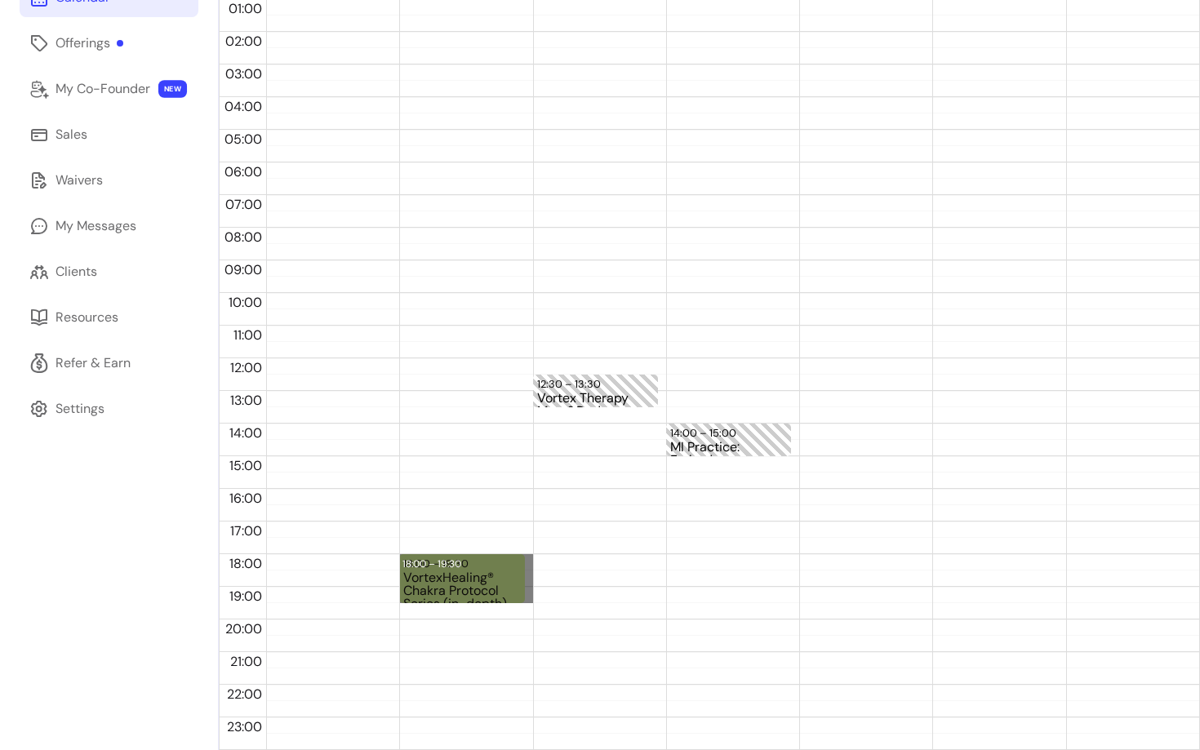
drag, startPoint x: 532, startPoint y: 551, endPoint x: 532, endPoint y: 598, distance: 47.3
click at [533, 598] on div "12:30 – 13:30 Vortex Therapy Mum&Dad" at bounding box center [595, 358] width 125 height 783
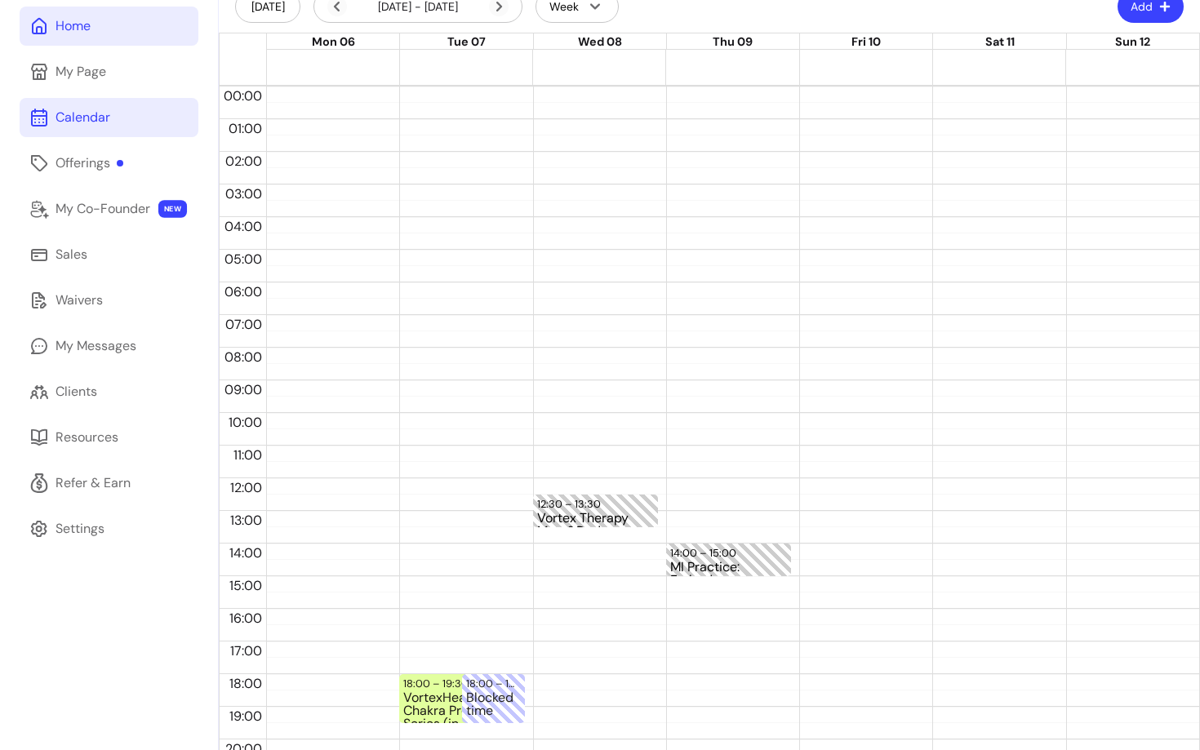
scroll to position [100, 0]
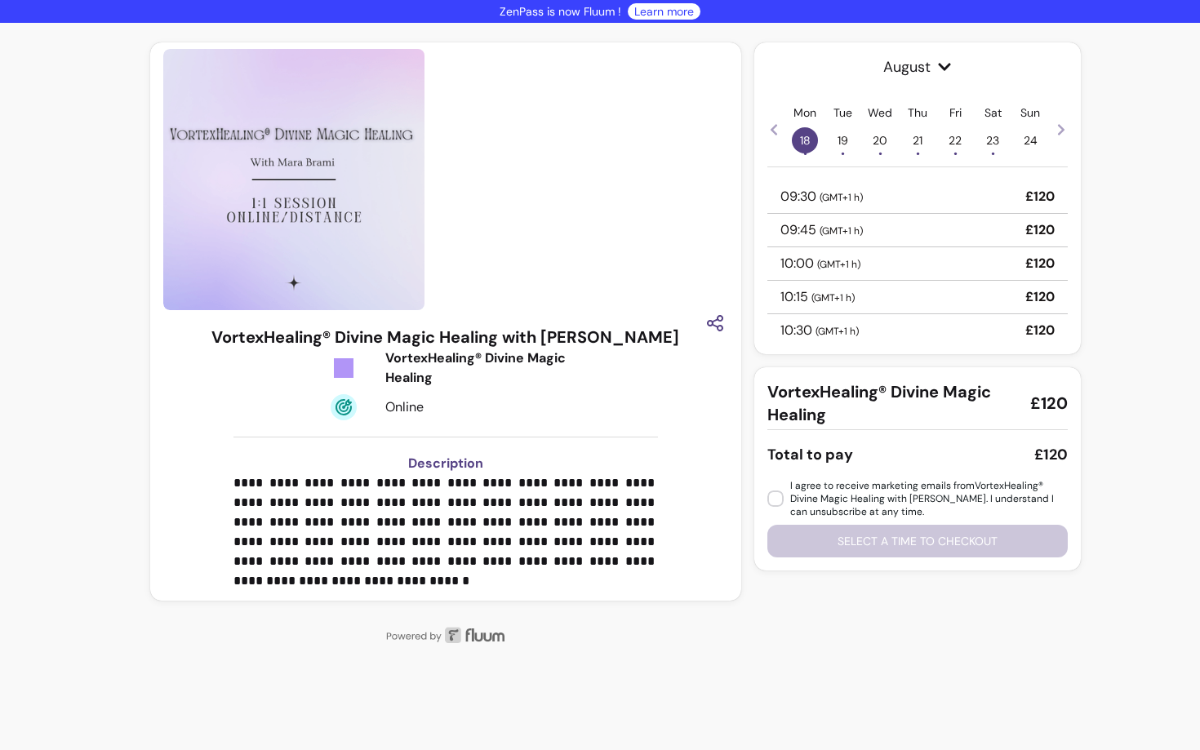
click at [841, 144] on span "19 •" at bounding box center [842, 140] width 26 height 26
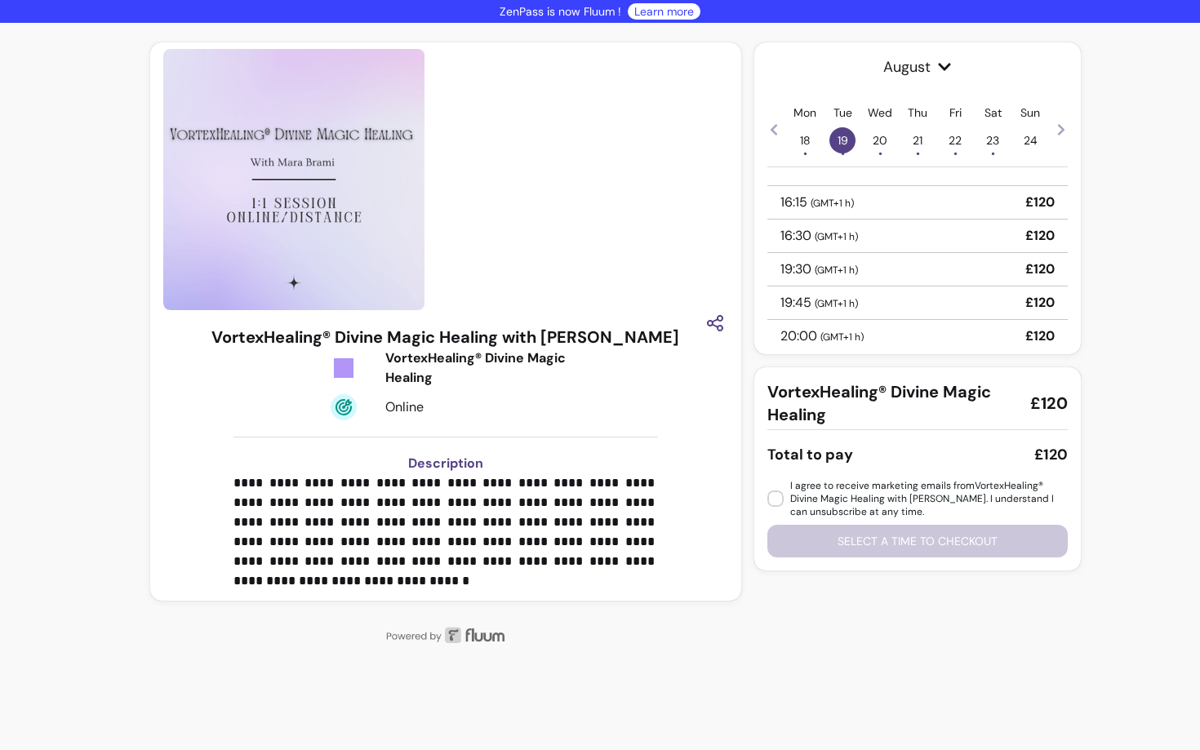
scroll to position [455, 0]
